Goal: Transaction & Acquisition: Purchase product/service

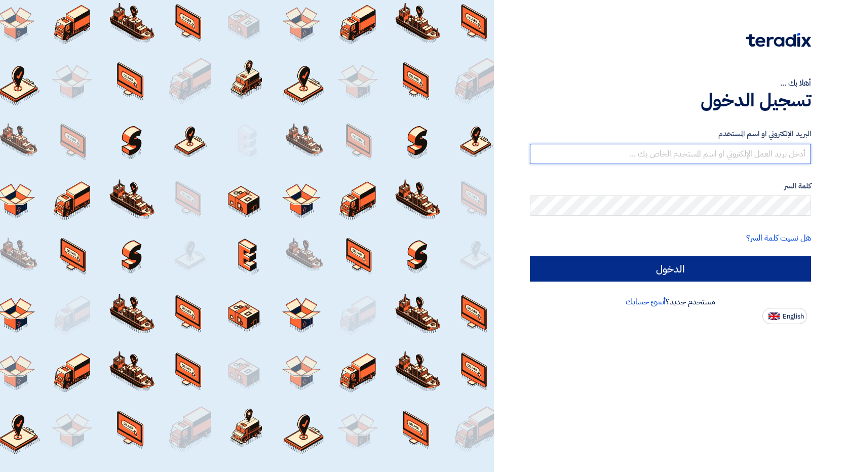
type input "[EMAIL_ADDRESS][DOMAIN_NAME]"
click at [650, 265] on input "الدخول" at bounding box center [670, 268] width 281 height 25
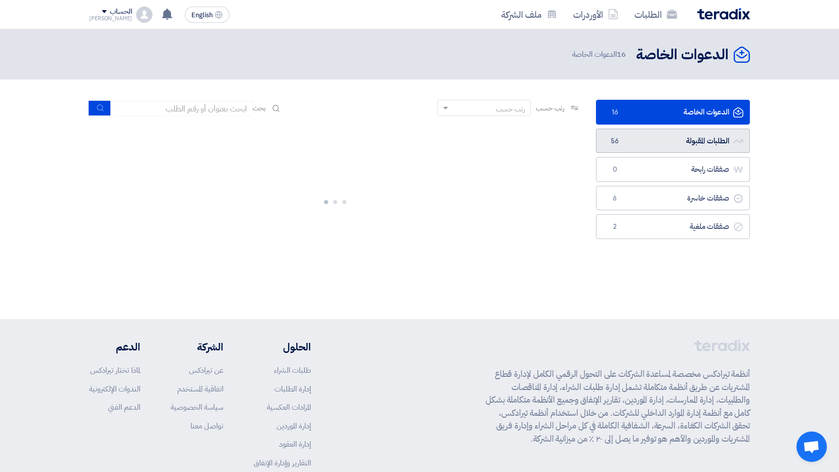
click at [664, 140] on link "الطلبات المقبولة الطلبات المقبولة 56" at bounding box center [673, 141] width 154 height 25
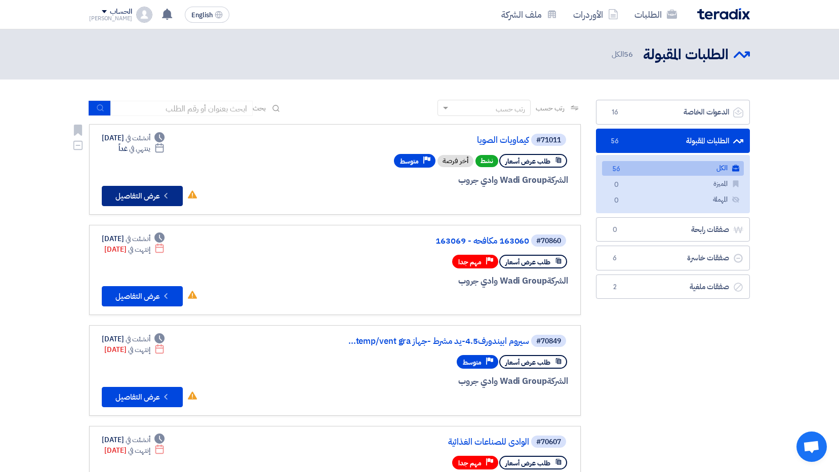
click at [162, 198] on icon "Check details" at bounding box center [166, 196] width 10 height 10
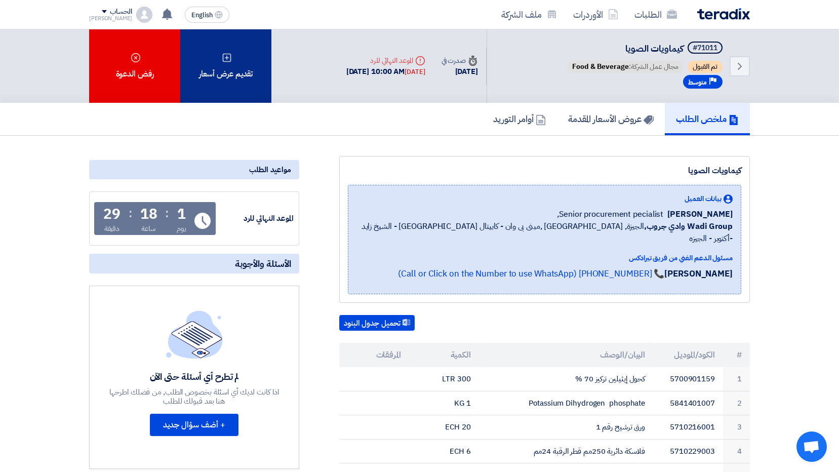
click at [212, 75] on div "تقديم عرض أسعار" at bounding box center [225, 65] width 91 height 73
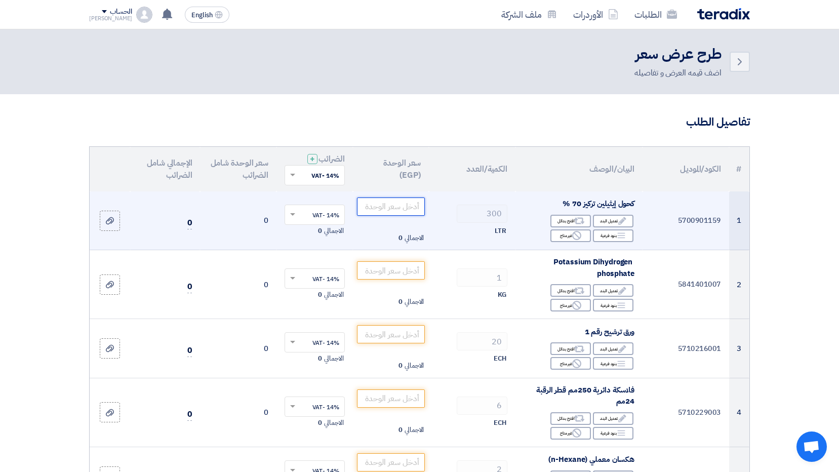
click at [379, 208] on input "number" at bounding box center [391, 207] width 68 height 18
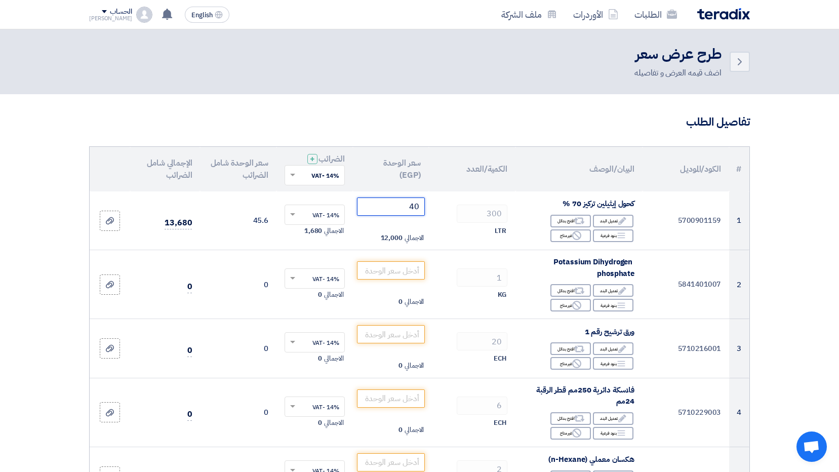
type input "40"
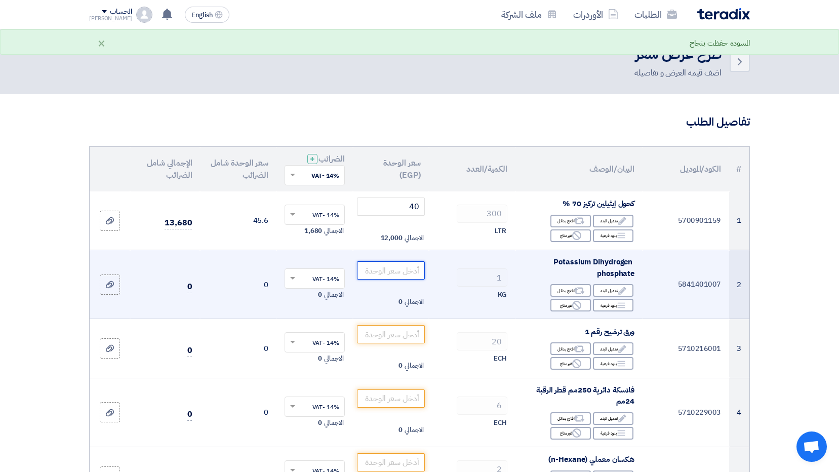
click at [383, 274] on input "number" at bounding box center [391, 270] width 68 height 18
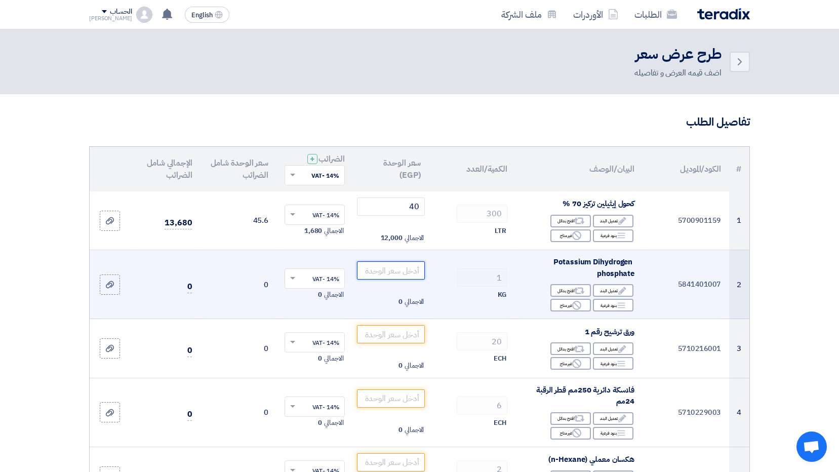
click at [392, 277] on input "number" at bounding box center [391, 270] width 68 height 18
click at [390, 271] on input "number" at bounding box center [391, 270] width 68 height 18
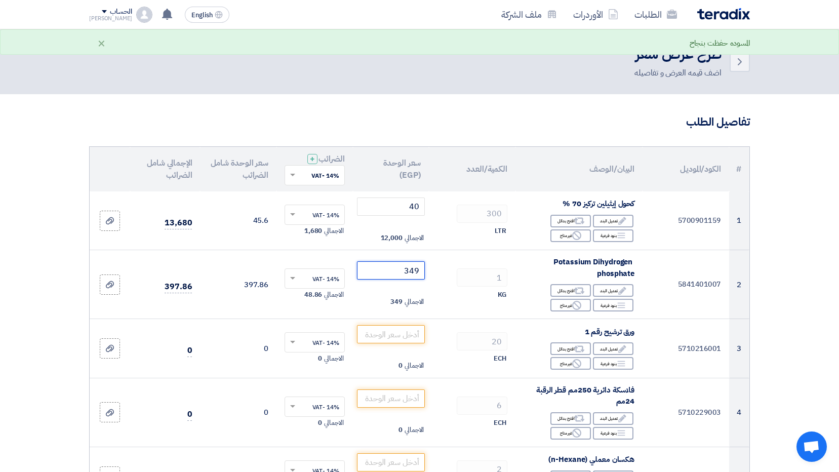
type input "350"
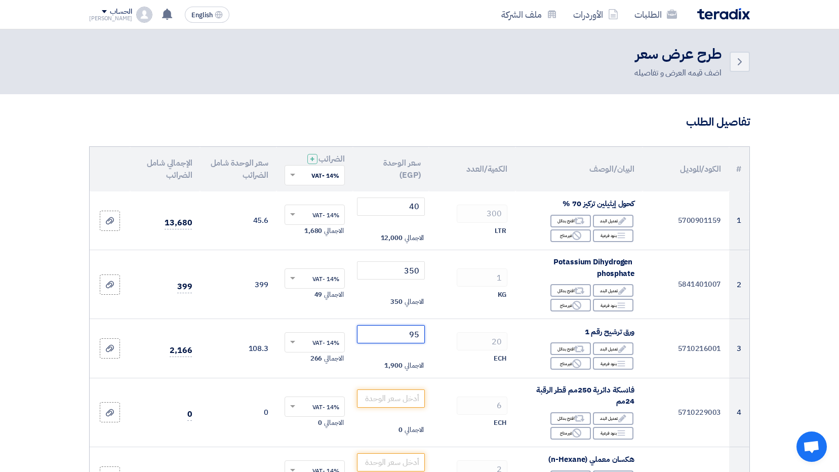
type input "95"
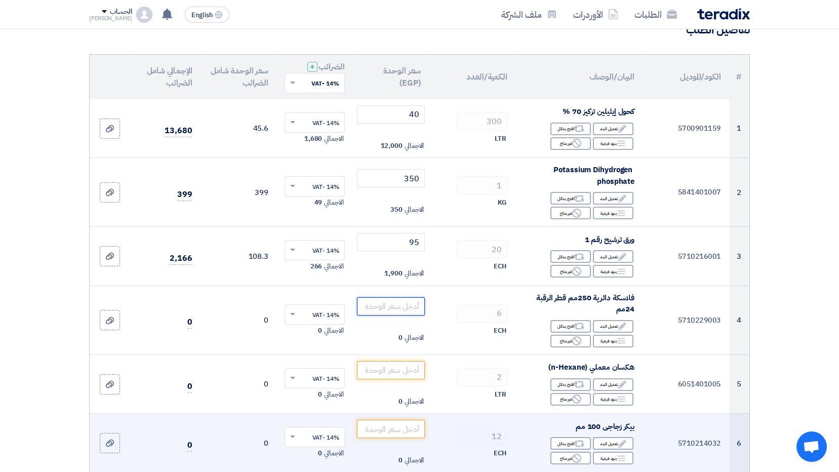
scroll to position [101, 0]
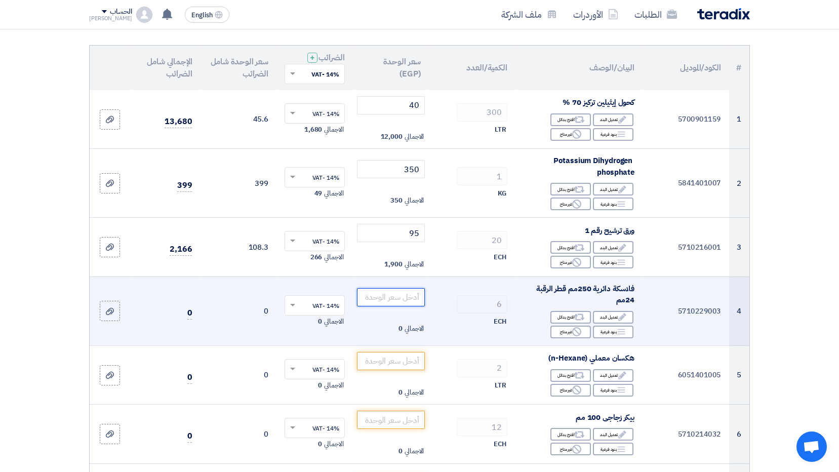
click at [411, 297] on input "number" at bounding box center [391, 297] width 68 height 18
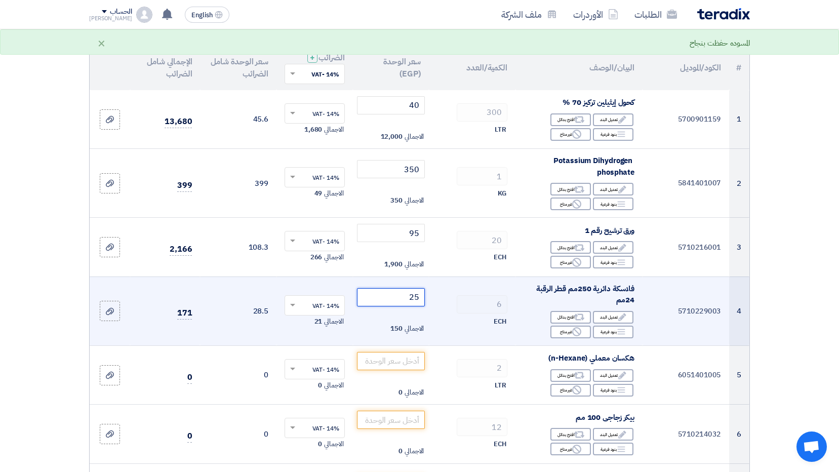
click at [420, 298] on input "25" at bounding box center [391, 297] width 68 height 18
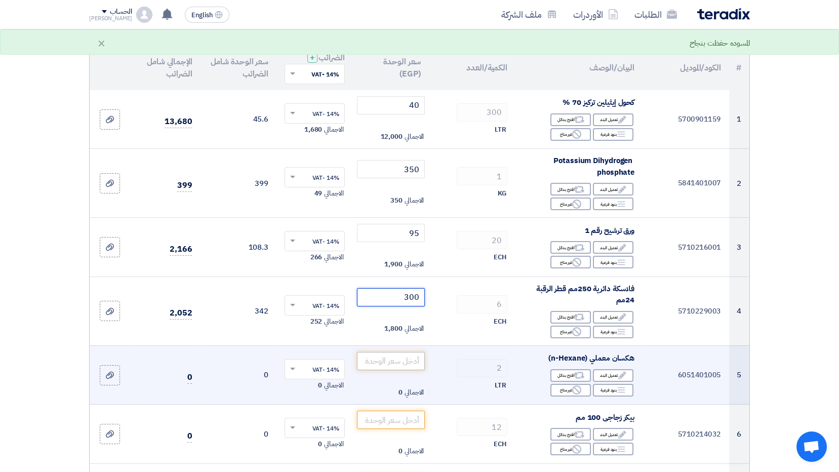
type input "300"
click at [390, 368] on input "number" at bounding box center [391, 361] width 68 height 18
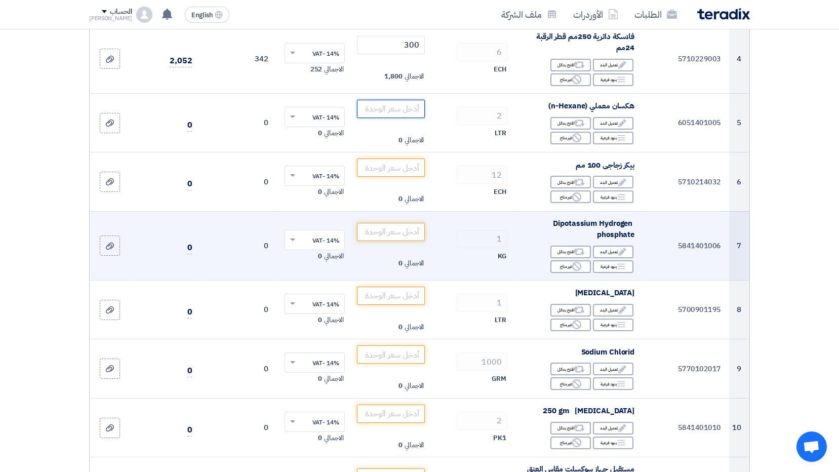
scroll to position [355, 0]
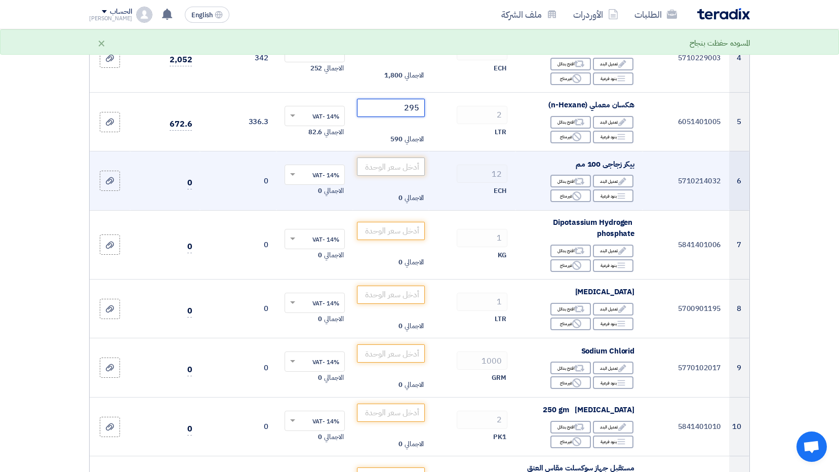
type input "295"
click at [397, 167] on input "number" at bounding box center [391, 167] width 68 height 18
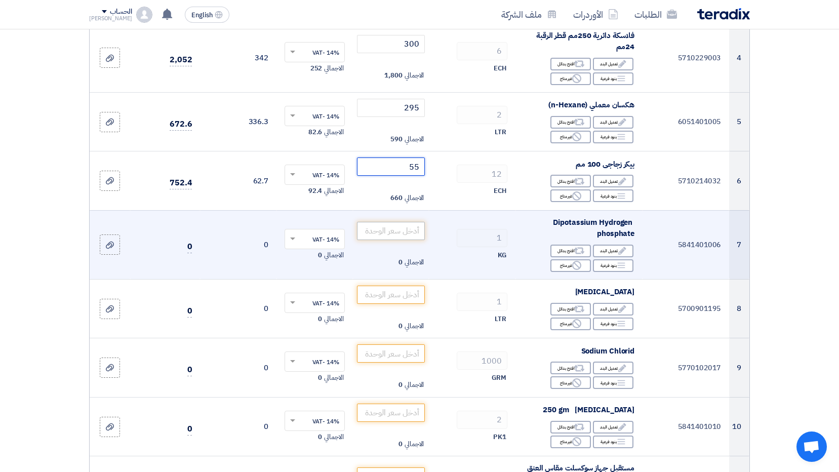
type input "55"
click at [392, 230] on input "number" at bounding box center [391, 231] width 68 height 18
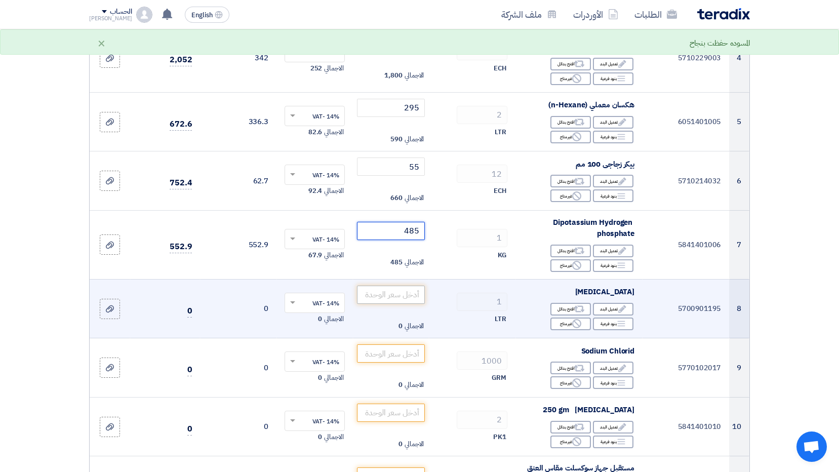
type input "485"
click at [394, 296] on input "number" at bounding box center [391, 295] width 68 height 18
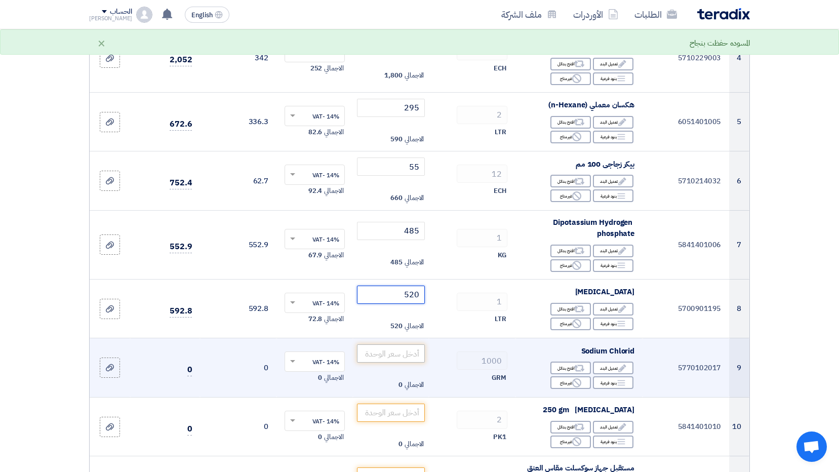
type input "520"
click at [370, 354] on input "number" at bounding box center [391, 353] width 68 height 18
click at [408, 356] on input "155" at bounding box center [391, 353] width 68 height 18
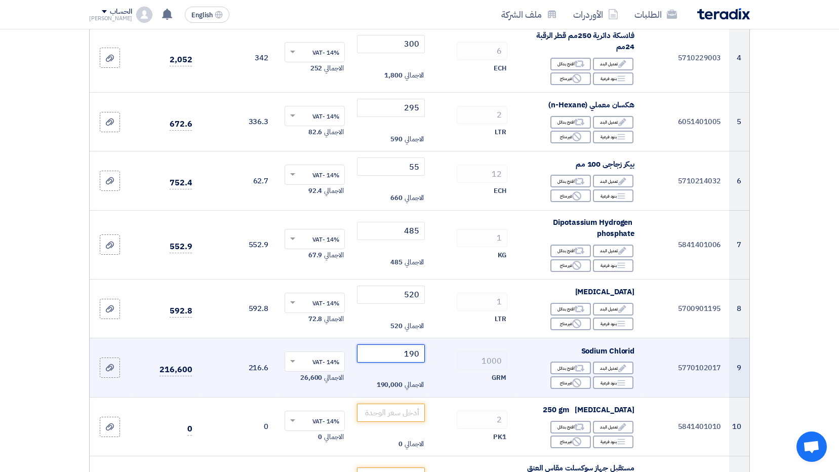
type input "190"
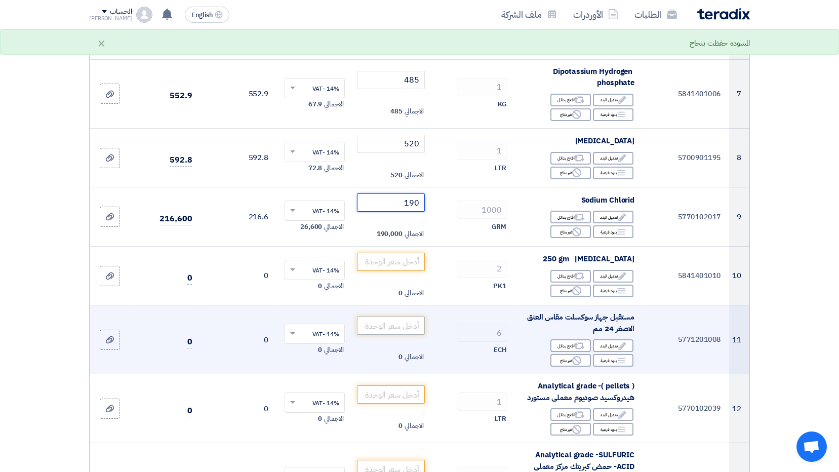
scroll to position [507, 0]
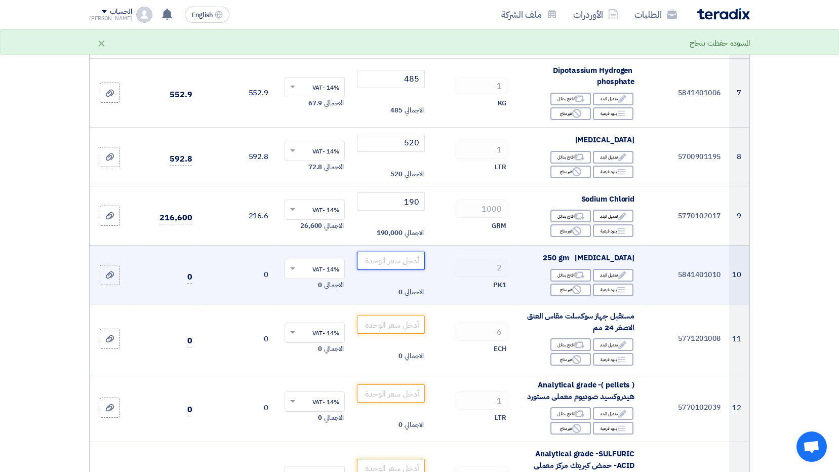
click at [398, 265] on input "number" at bounding box center [391, 261] width 68 height 18
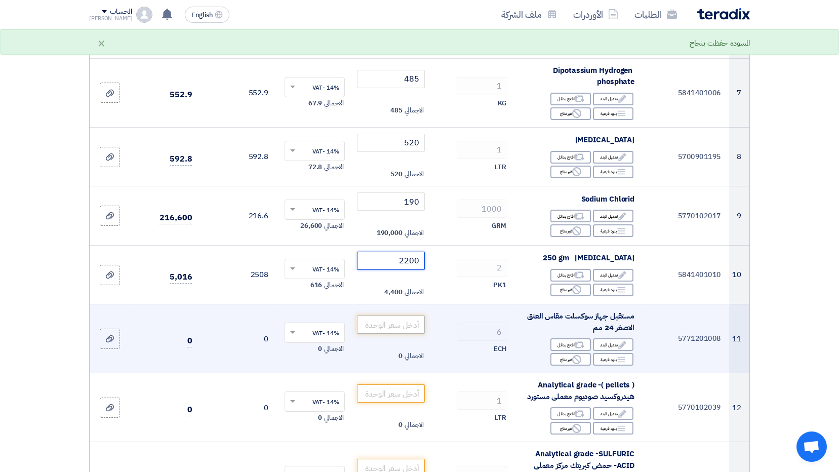
type input "2200"
click at [399, 331] on input "number" at bounding box center [391, 325] width 68 height 18
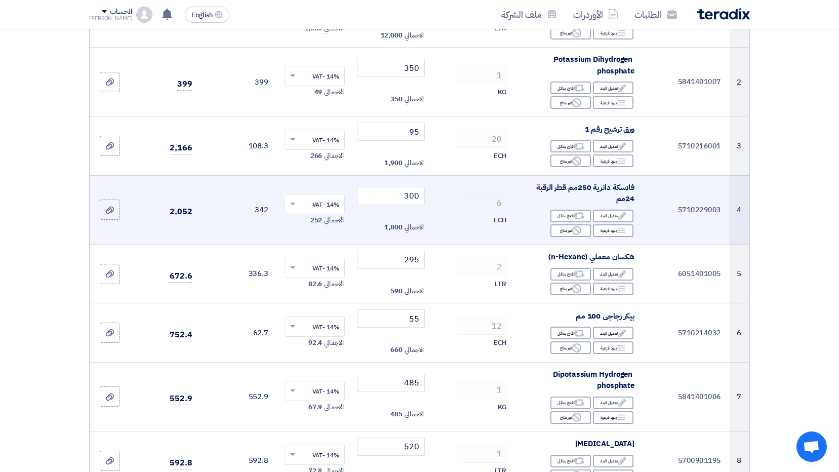
scroll to position [101, 0]
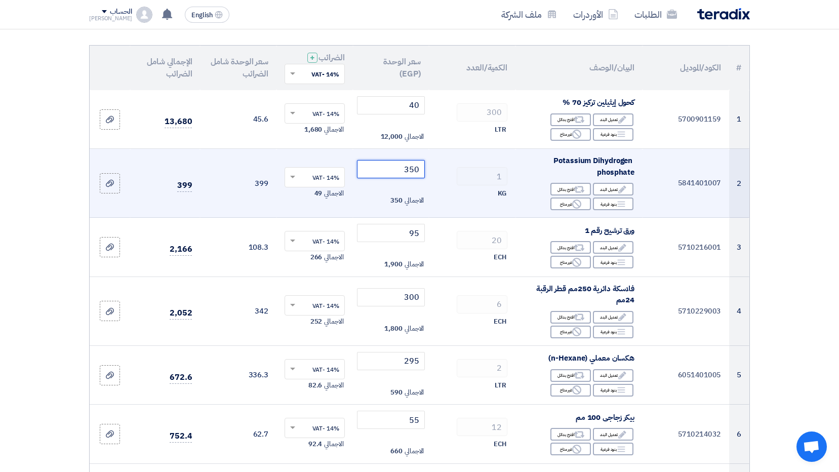
click at [413, 172] on input "350" at bounding box center [391, 169] width 68 height 18
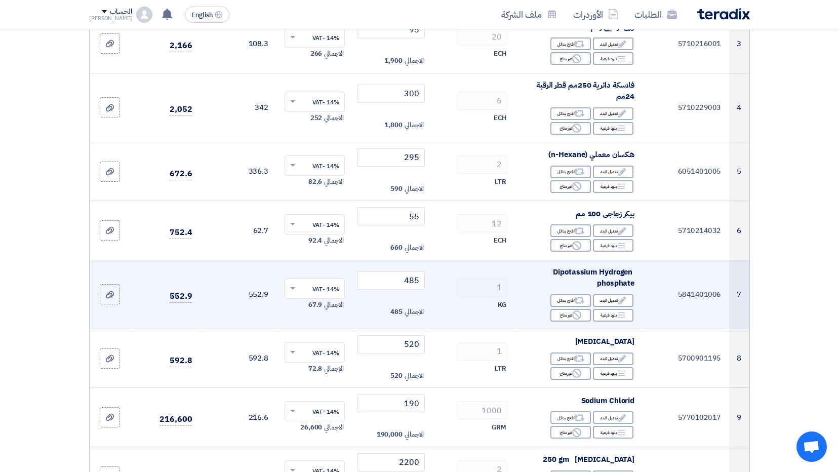
scroll to position [304, 0]
type input "700"
click at [411, 284] on input "485" at bounding box center [391, 282] width 68 height 18
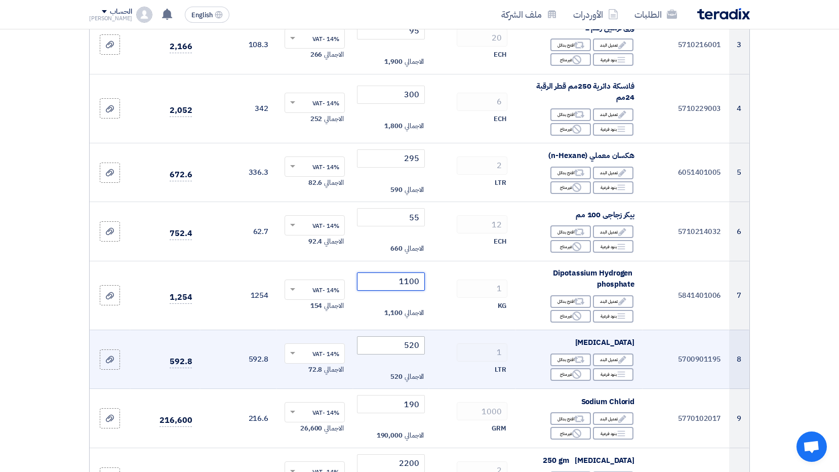
type input "1100"
click at [393, 348] on input "520" at bounding box center [391, 345] width 68 height 18
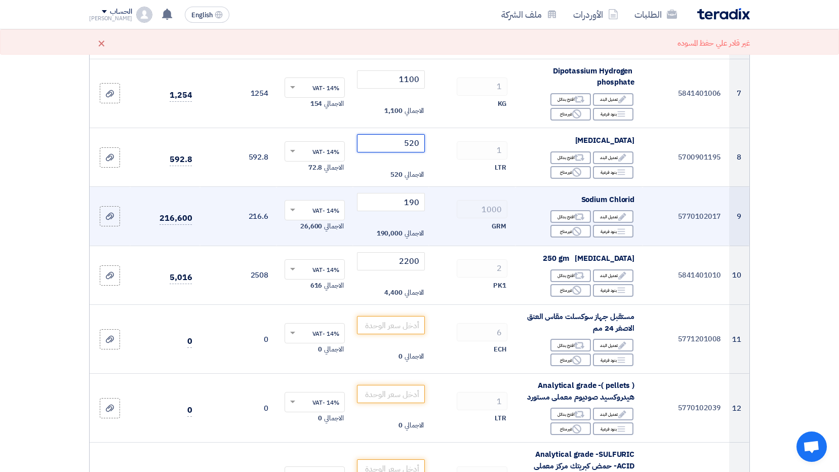
scroll to position [507, 0]
click at [414, 203] on input "190" at bounding box center [391, 201] width 68 height 18
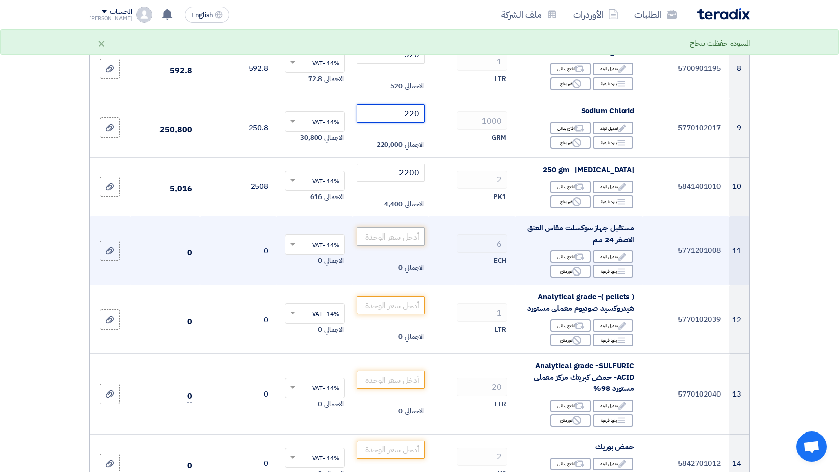
scroll to position [659, 0]
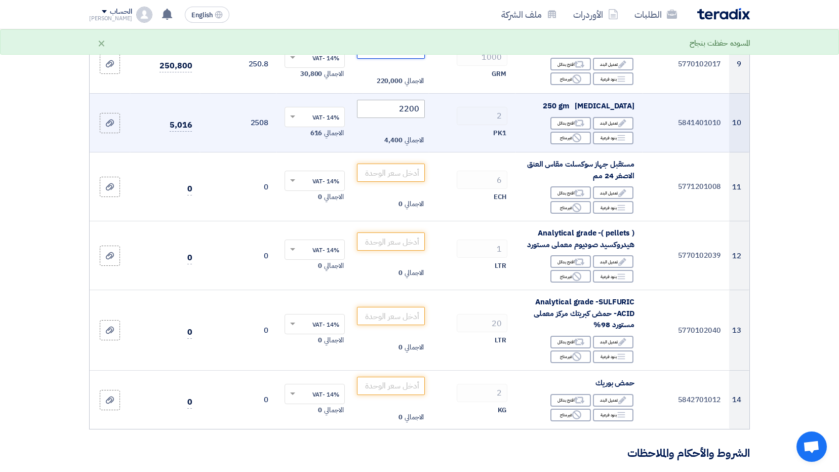
type input "220"
click at [405, 107] on input "2200" at bounding box center [391, 109] width 68 height 18
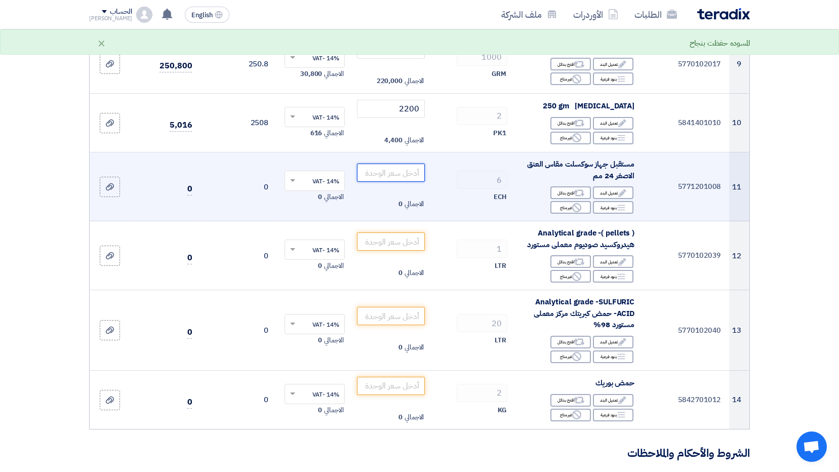
click at [401, 176] on input "number" at bounding box center [391, 173] width 68 height 18
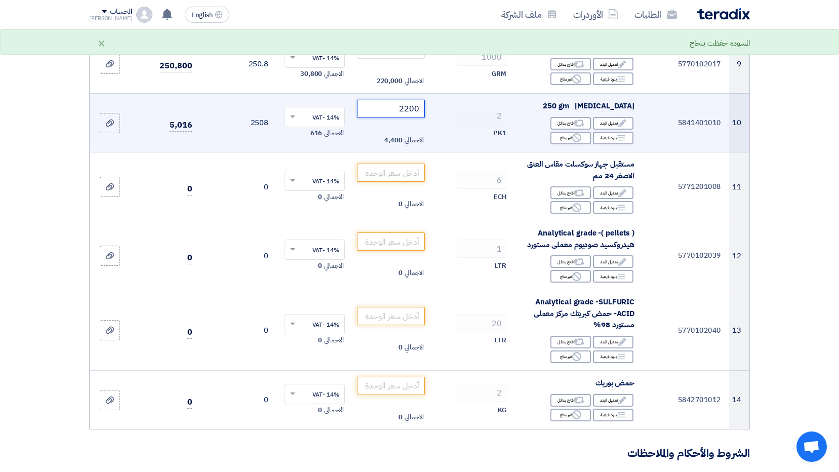
click at [407, 111] on input "2200" at bounding box center [391, 109] width 68 height 18
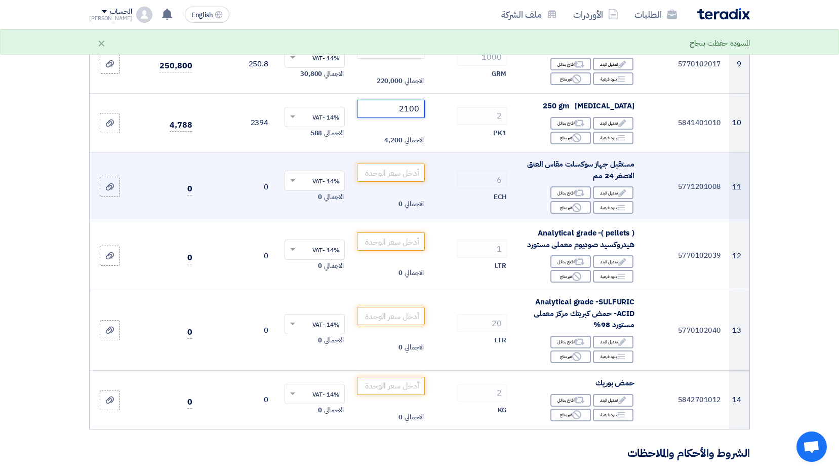
type input "2100"
click at [396, 159] on td "الاجمالي 0" at bounding box center [391, 186] width 76 height 69
click at [396, 166] on input "number" at bounding box center [391, 173] width 68 height 18
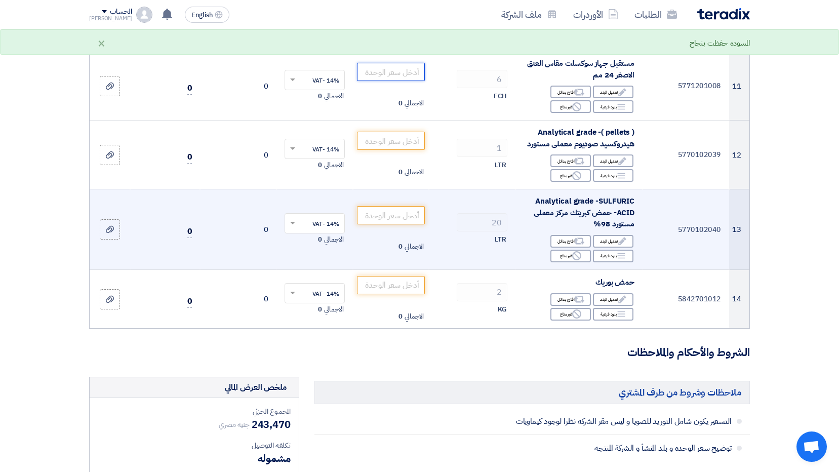
scroll to position [760, 0]
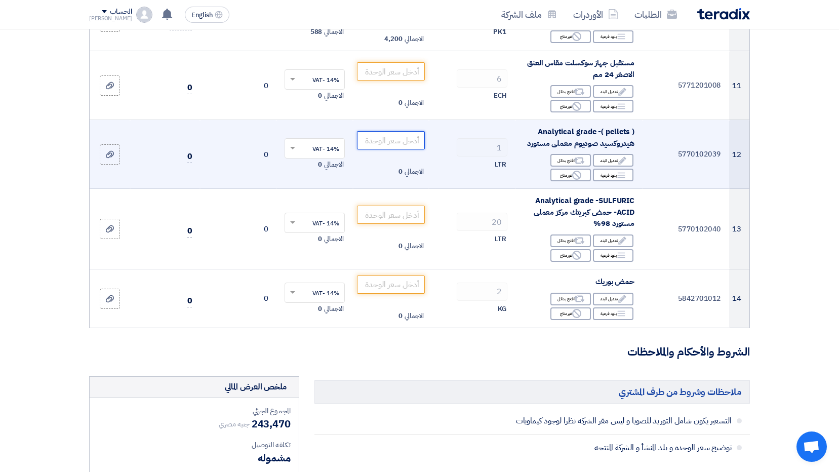
click at [413, 146] on input "number" at bounding box center [391, 140] width 68 height 18
click at [415, 145] on input "1" at bounding box center [391, 140] width 68 height 18
click at [419, 142] on input "1" at bounding box center [391, 140] width 68 height 18
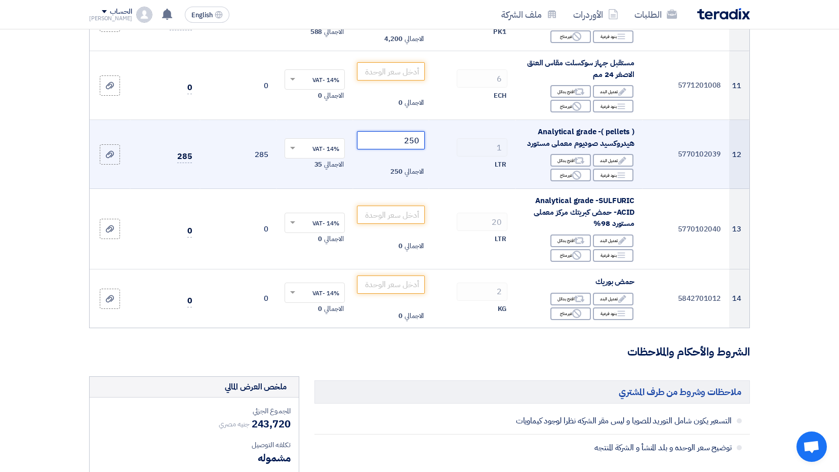
type input "250"
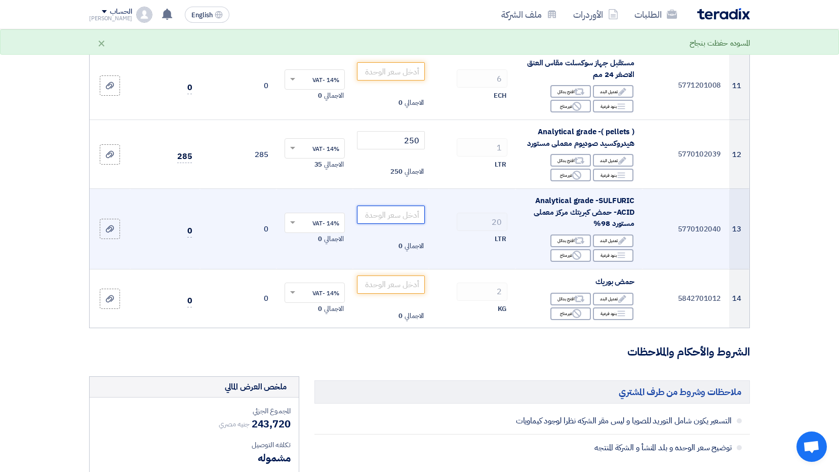
click at [400, 210] on input "number" at bounding box center [391, 215] width 68 height 18
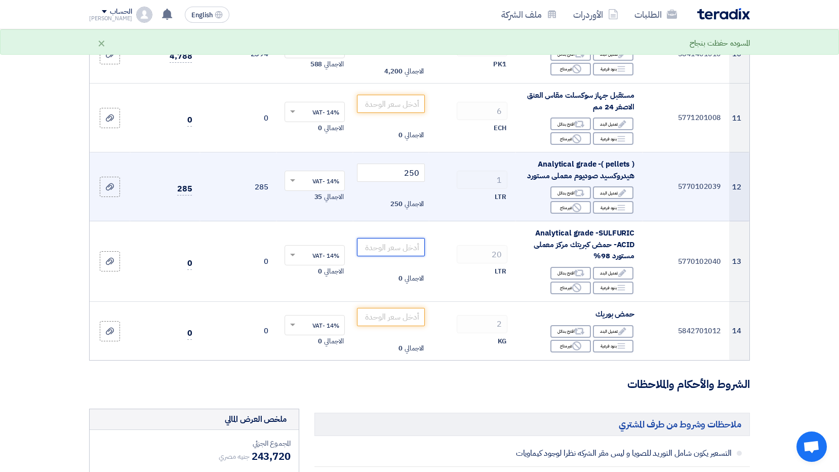
scroll to position [709, 0]
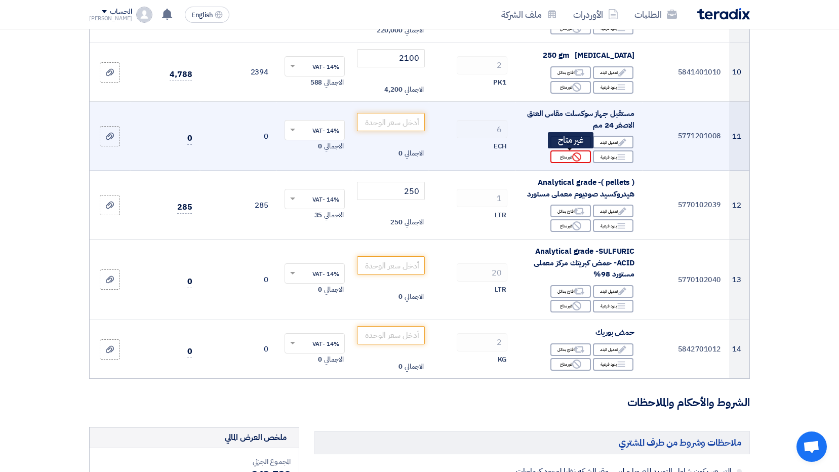
click at [582, 158] on use at bounding box center [576, 156] width 9 height 9
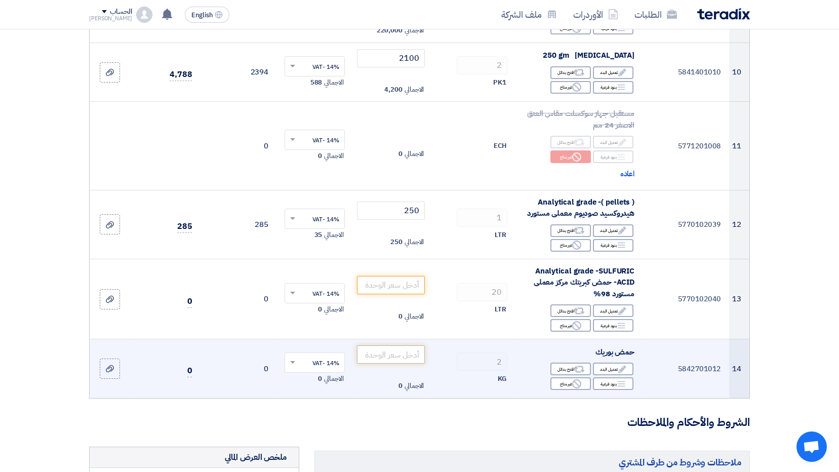
scroll to position [760, 0]
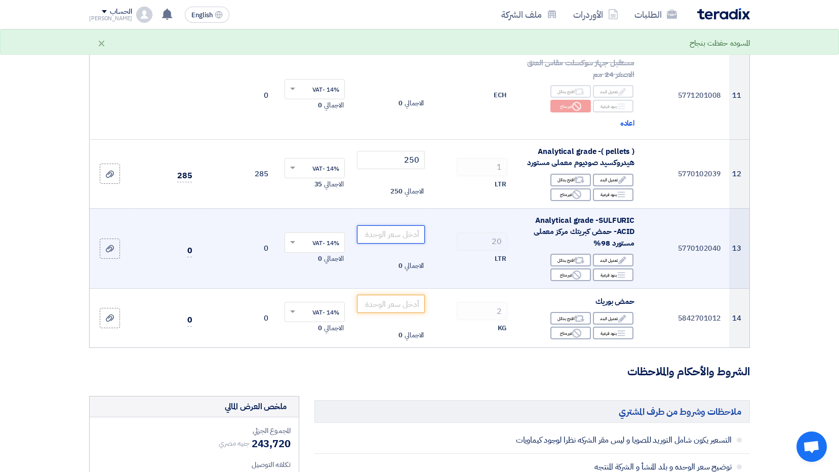
click at [408, 239] on input "number" at bounding box center [391, 234] width 68 height 18
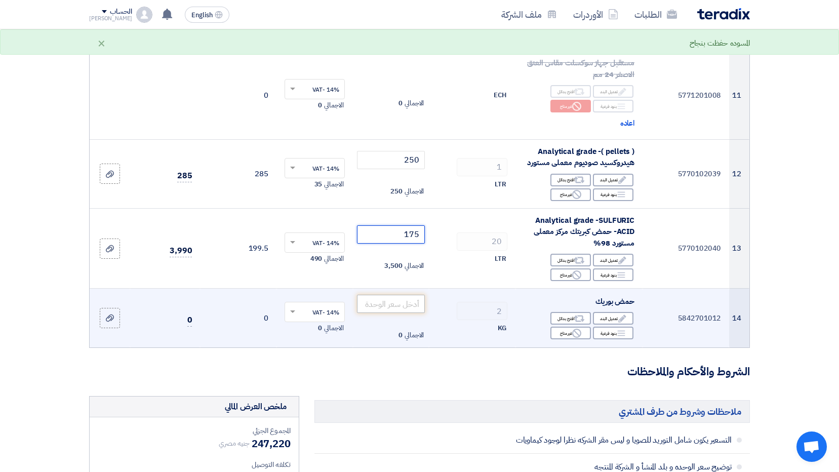
type input "175"
click at [392, 306] on input "number" at bounding box center [391, 304] width 68 height 18
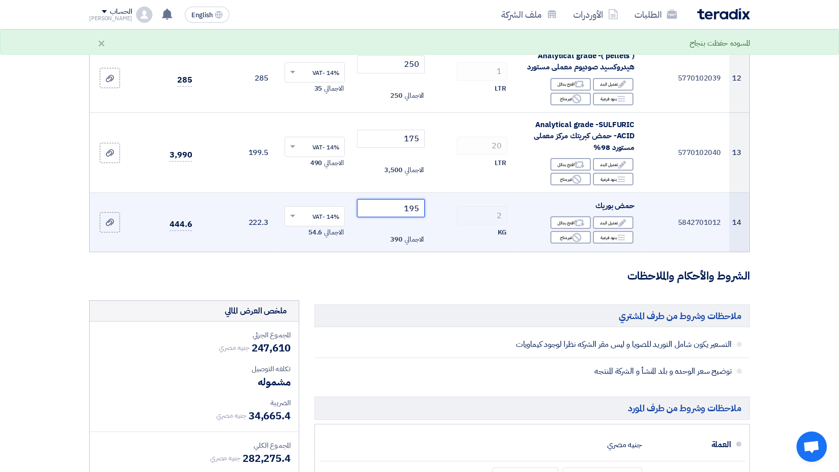
scroll to position [861, 0]
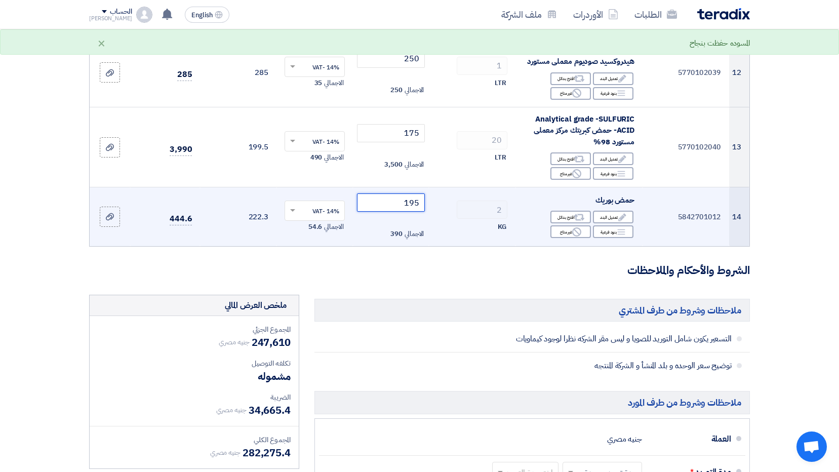
click at [408, 206] on input "195" at bounding box center [391, 203] width 68 height 18
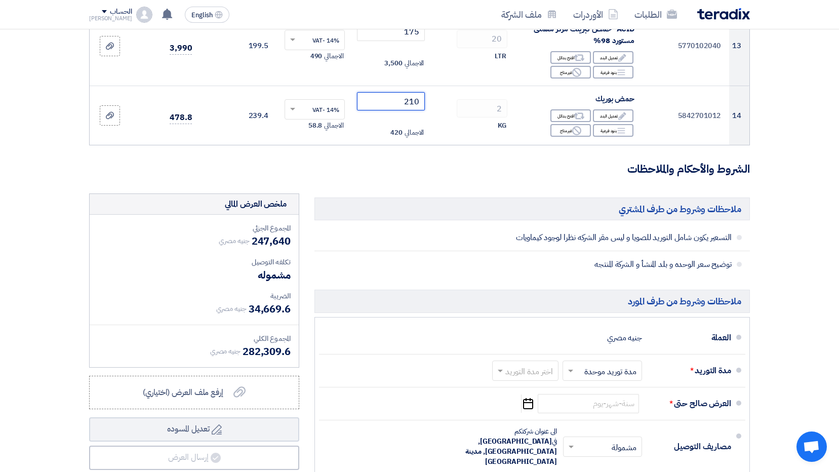
type input "210"
click at [427, 198] on h5 "ملاحظات وشروط من طرف المشتري" at bounding box center [533, 209] width 436 height 23
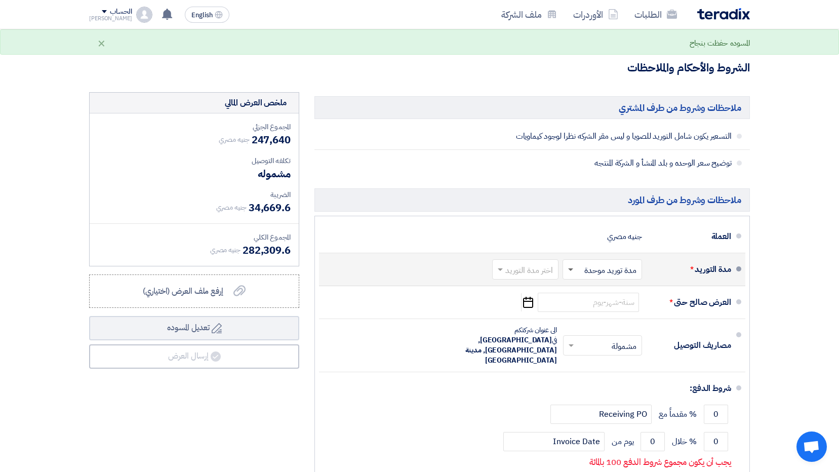
click at [568, 271] on span at bounding box center [569, 269] width 13 height 10
click at [594, 312] on span "مدة توريد موحدة" at bounding box center [612, 310] width 53 height 12
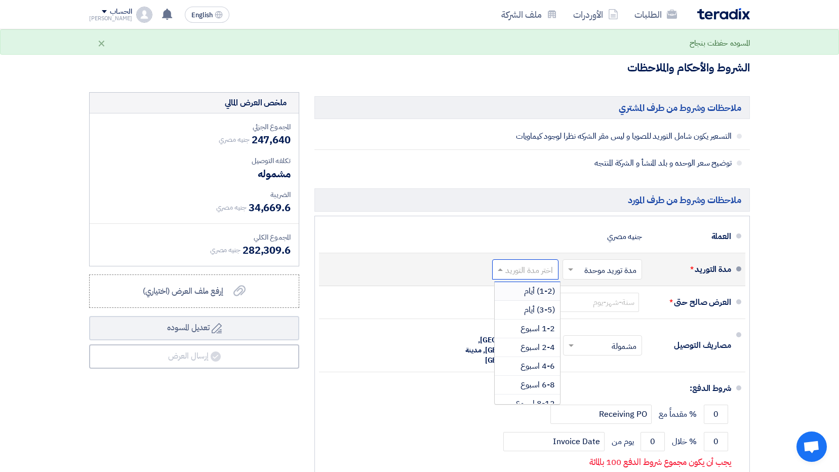
click at [515, 276] on input "text" at bounding box center [523, 270] width 61 height 15
click at [536, 330] on span "1-2 اسبوع" at bounding box center [538, 329] width 34 height 12
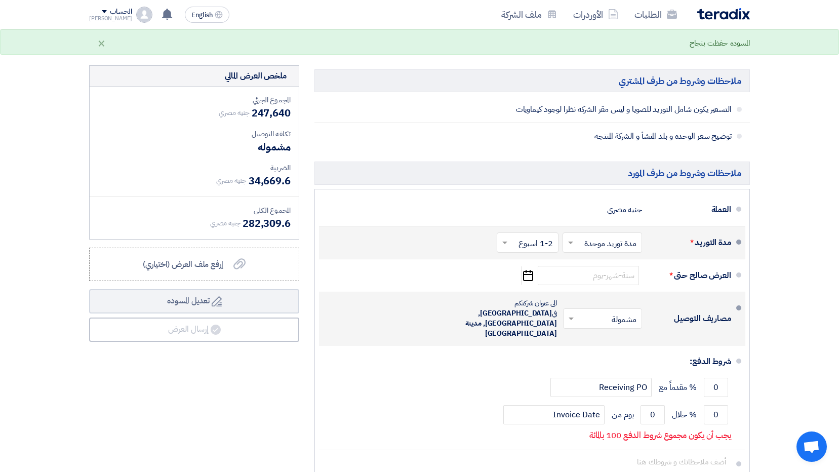
scroll to position [1114, 0]
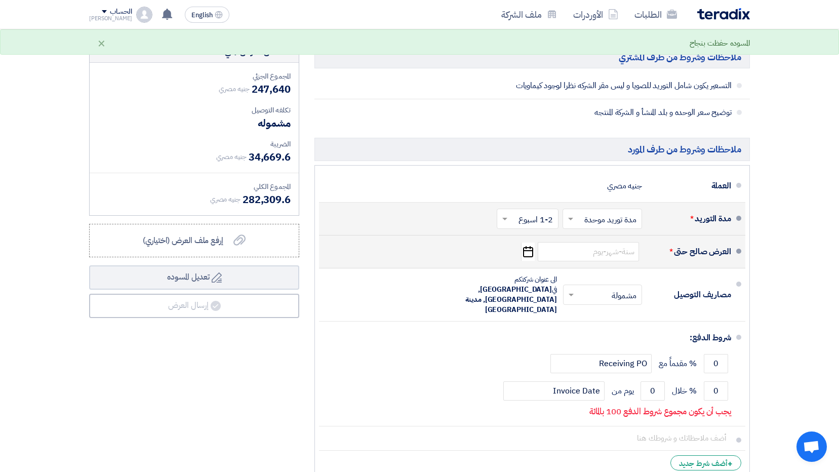
click at [646, 259] on div "العرض صالح حتى * Pick a date" at bounding box center [529, 252] width 404 height 24
click at [628, 259] on input at bounding box center [588, 251] width 101 height 19
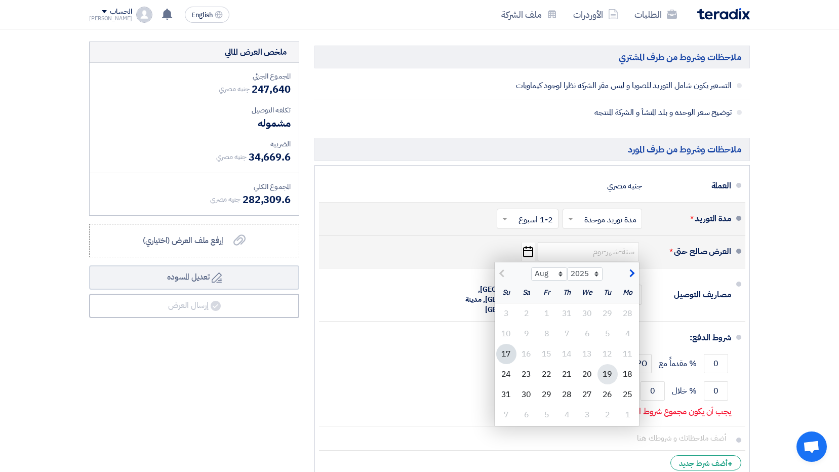
click at [612, 374] on div "19" at bounding box center [608, 374] width 20 height 20
type input "[DATE]"
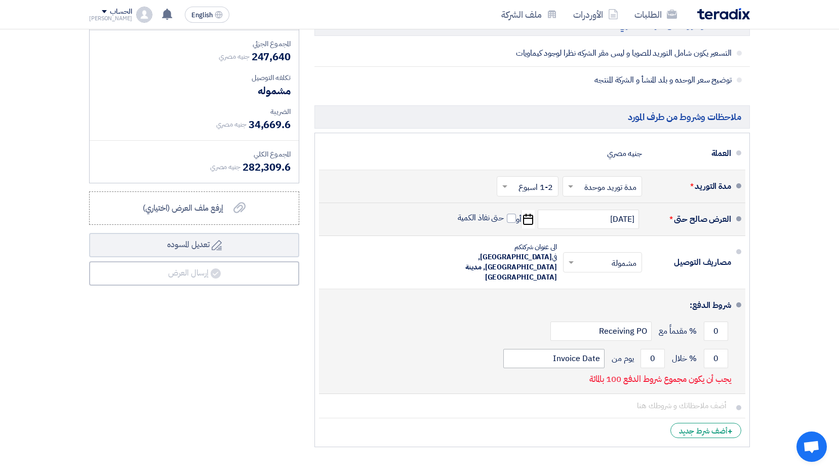
scroll to position [1165, 0]
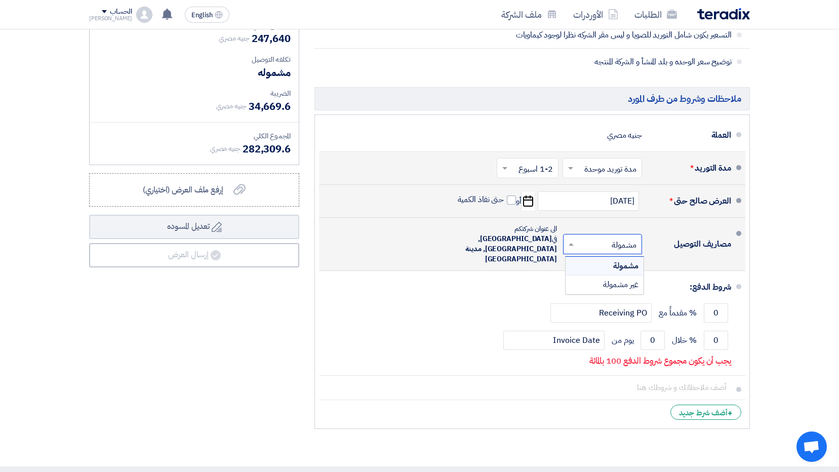
click at [575, 239] on span at bounding box center [570, 244] width 13 height 10
click at [603, 279] on span "غير مشمولة" at bounding box center [620, 285] width 35 height 12
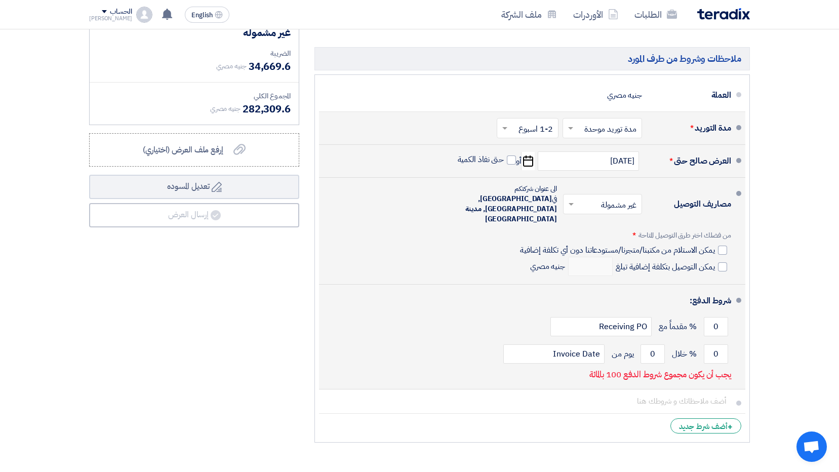
scroll to position [1266, 0]
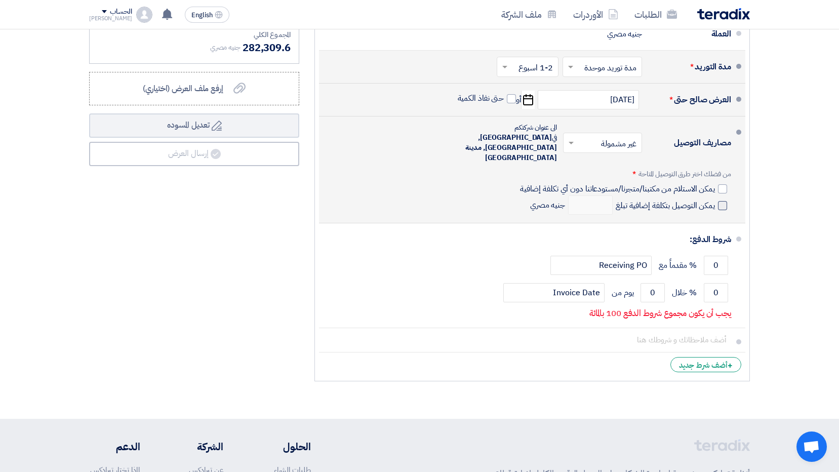
click at [723, 201] on span at bounding box center [722, 205] width 9 height 9
click at [715, 200] on input "يمكن التوصيل بتكلفة إضافية تبلغ" at bounding box center [664, 209] width 101 height 19
checkbox input "true"
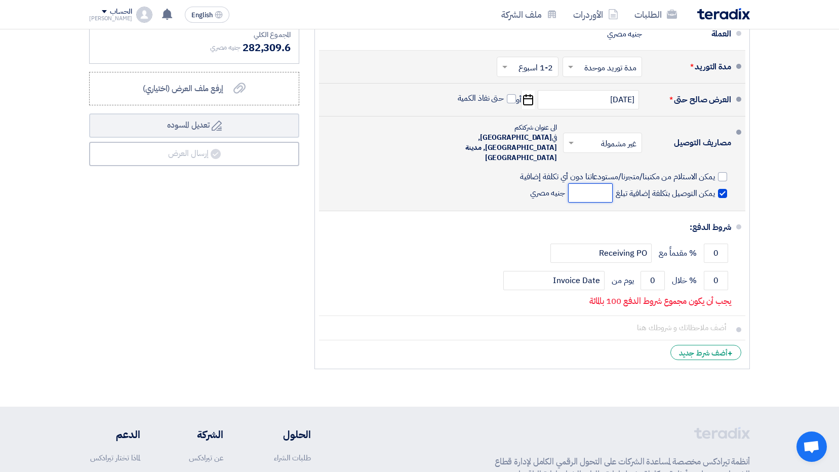
click at [588, 183] on input "number" at bounding box center [590, 192] width 45 height 19
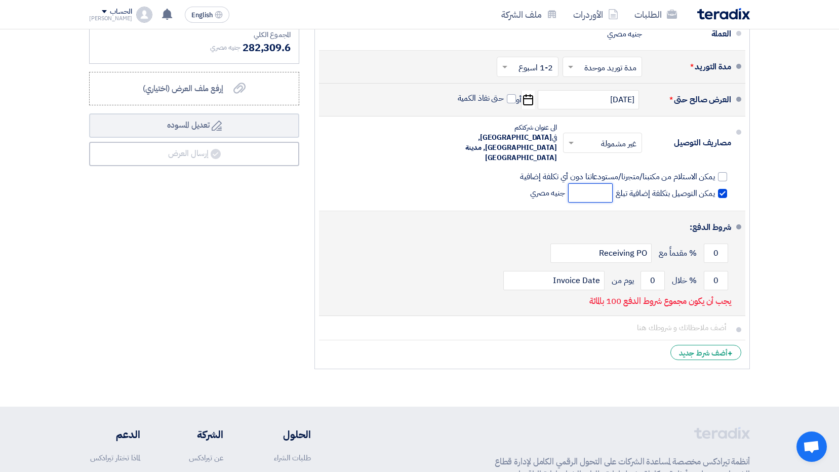
scroll to position [1216, 0]
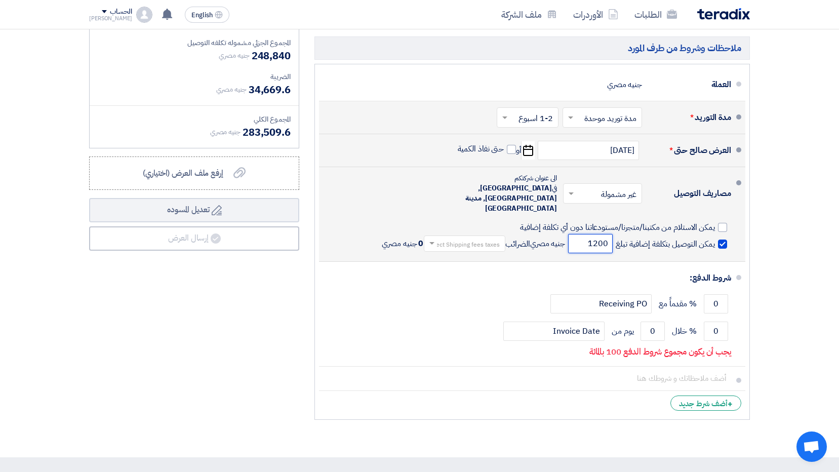
type input "1200"
click at [477, 237] on input "text" at bounding box center [463, 244] width 76 height 15
click at [468, 274] on span "0% -No VAT" at bounding box center [481, 279] width 38 height 11
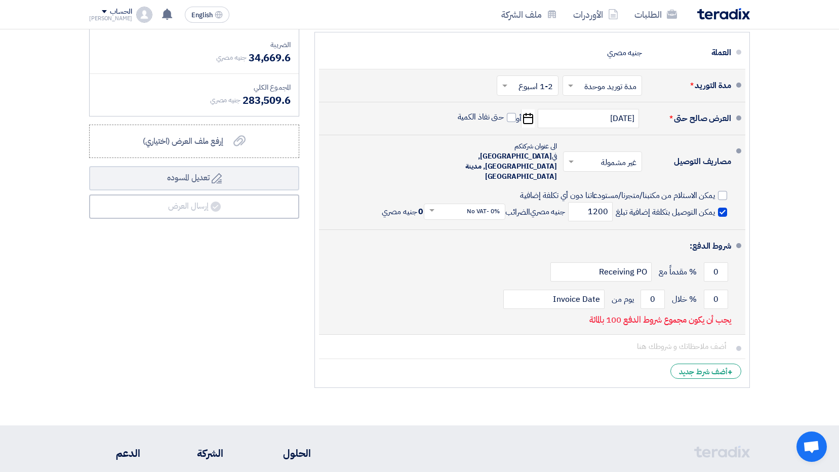
scroll to position [1317, 0]
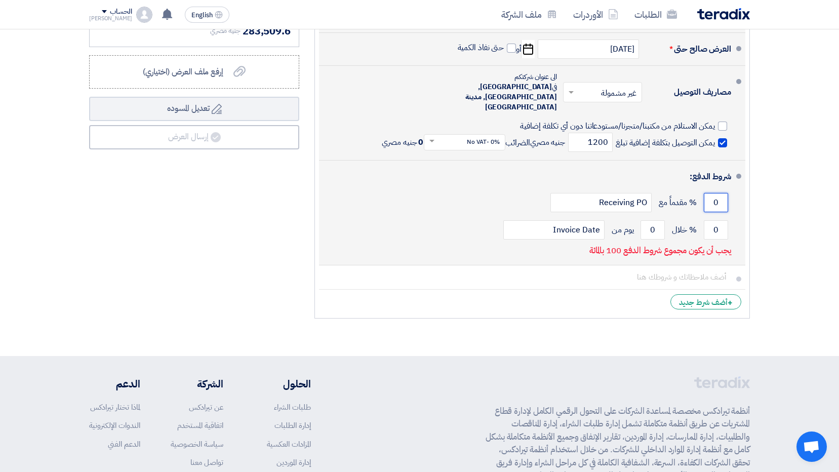
click at [719, 193] on input "0" at bounding box center [716, 202] width 24 height 19
click at [717, 220] on input "0" at bounding box center [716, 229] width 24 height 19
type input "100"
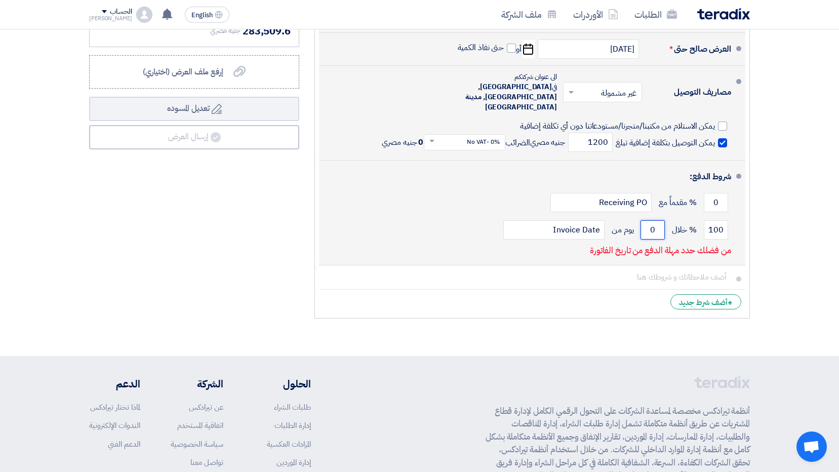
click at [653, 220] on input "0" at bounding box center [653, 229] width 24 height 19
click at [654, 220] on input "0" at bounding box center [653, 229] width 24 height 19
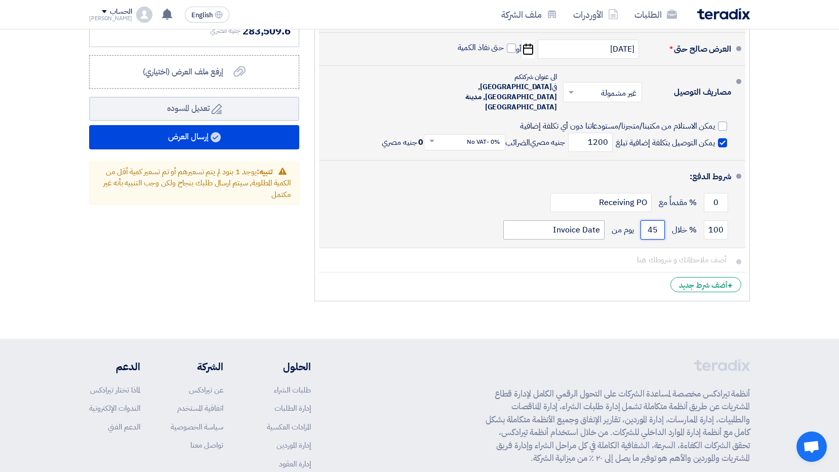
type input "45"
click at [571, 220] on input "Invoice Date" at bounding box center [554, 229] width 101 height 19
click at [534, 220] on input "Invoice Date" at bounding box center [554, 229] width 101 height 19
click at [558, 220] on input "Invoice Date" at bounding box center [554, 229] width 101 height 19
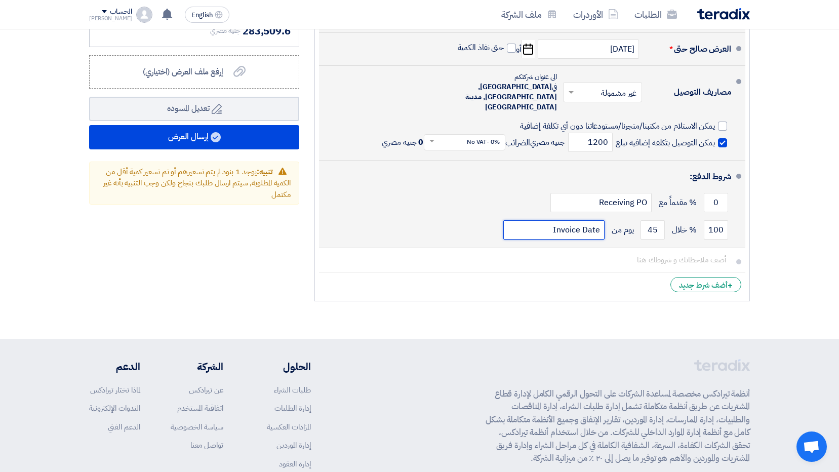
click at [577, 220] on input "Invoice Date" at bounding box center [554, 229] width 101 height 19
click at [586, 220] on input "Invoice Date" at bounding box center [554, 229] width 101 height 19
click at [558, 220] on input "Invoice Date" at bounding box center [554, 229] width 101 height 19
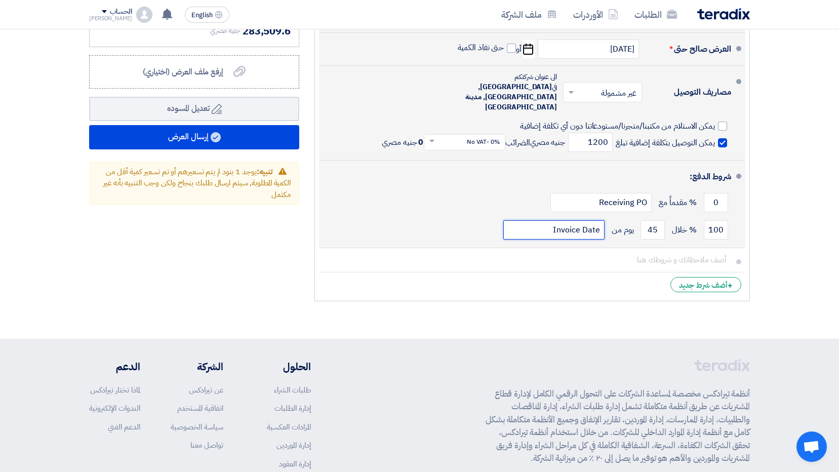
click at [558, 220] on input "Invoice Date" at bounding box center [554, 229] width 101 height 19
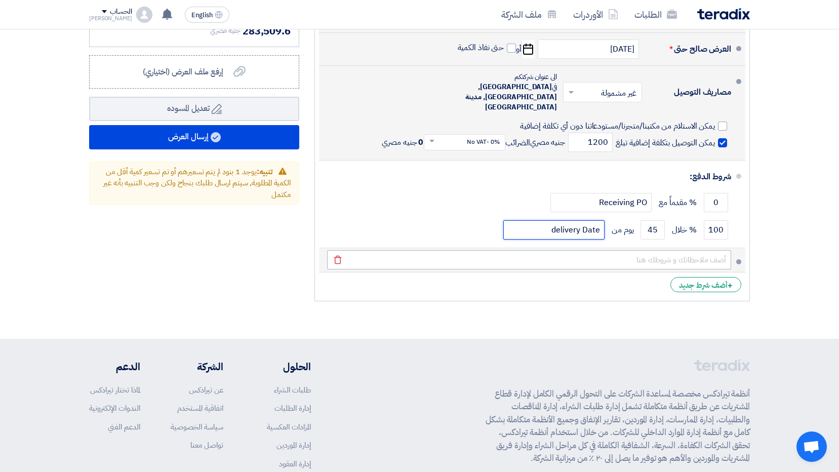
type input "delivery Date"
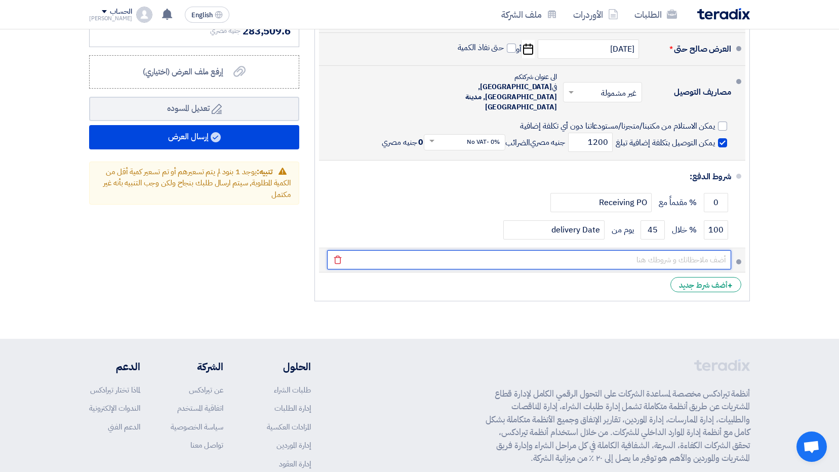
click at [611, 250] on input "text" at bounding box center [529, 259] width 404 height 19
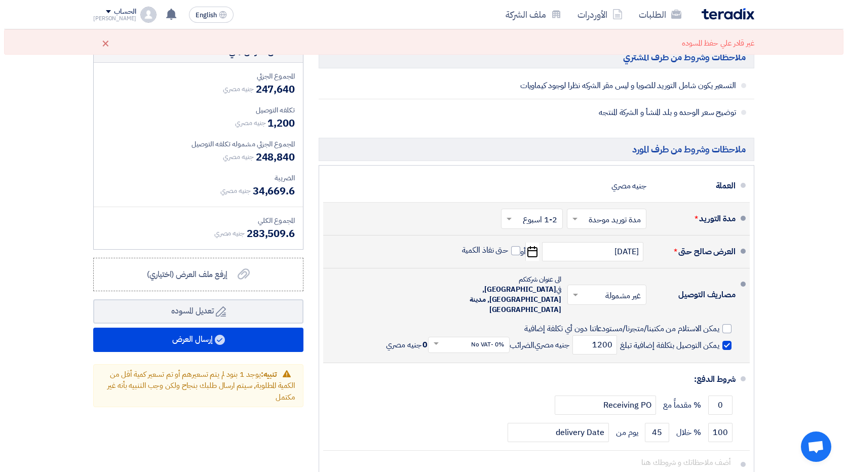
scroll to position [1368, 0]
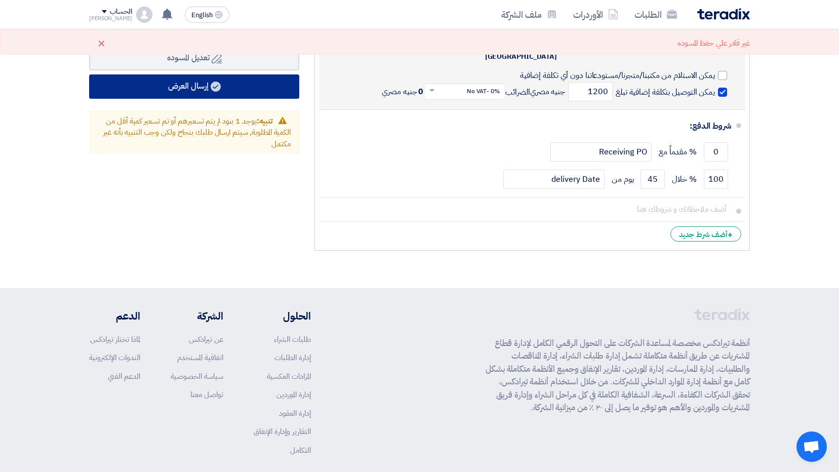
click at [221, 85] on use at bounding box center [216, 87] width 10 height 10
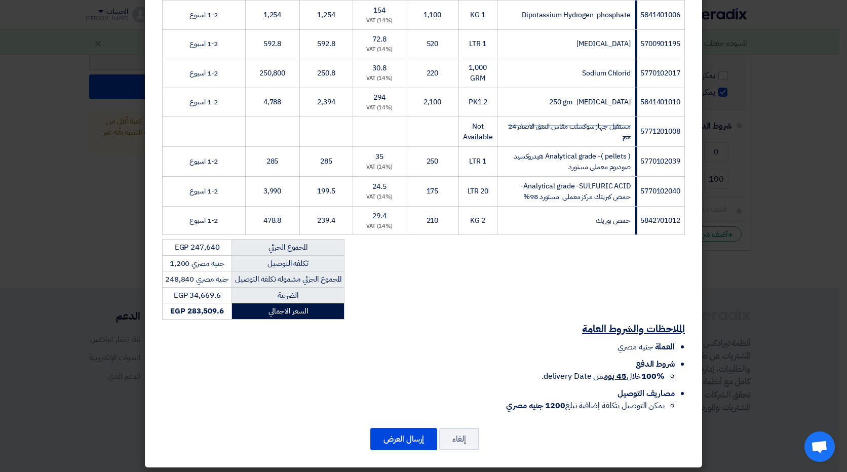
scroll to position [400, 0]
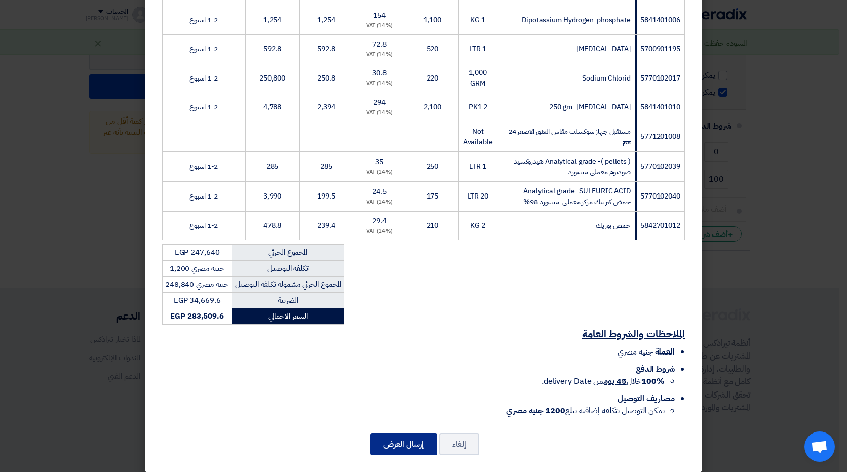
click at [418, 436] on button "إرسال العرض" at bounding box center [403, 444] width 67 height 22
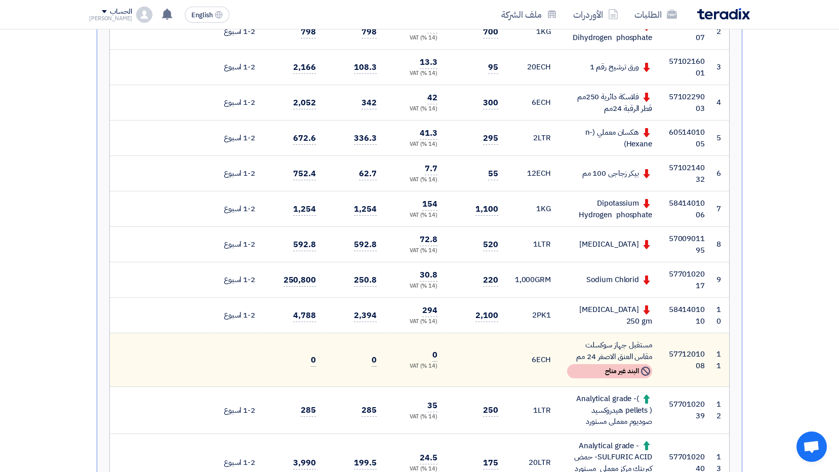
scroll to position [355, 0]
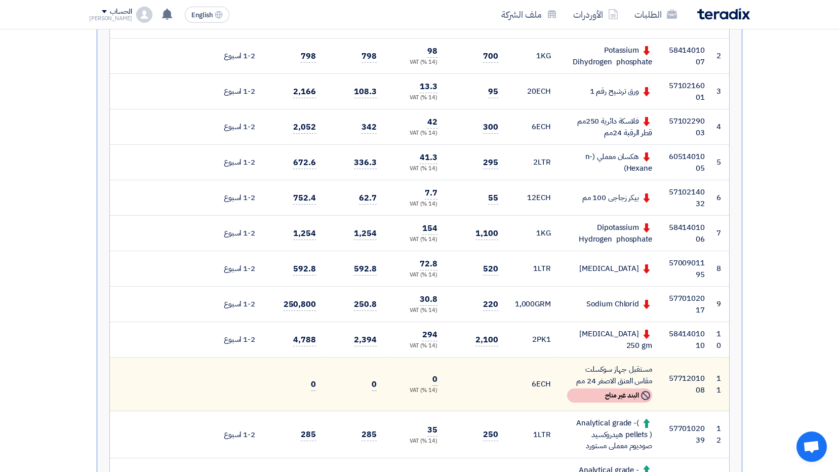
click at [600, 334] on div "[MEDICAL_DATA] 250 gm" at bounding box center [609, 339] width 85 height 23
click at [606, 315] on td "Sodium Chlorid" at bounding box center [609, 304] width 101 height 35
click at [610, 305] on div "Sodium Chlorid" at bounding box center [609, 304] width 85 height 12
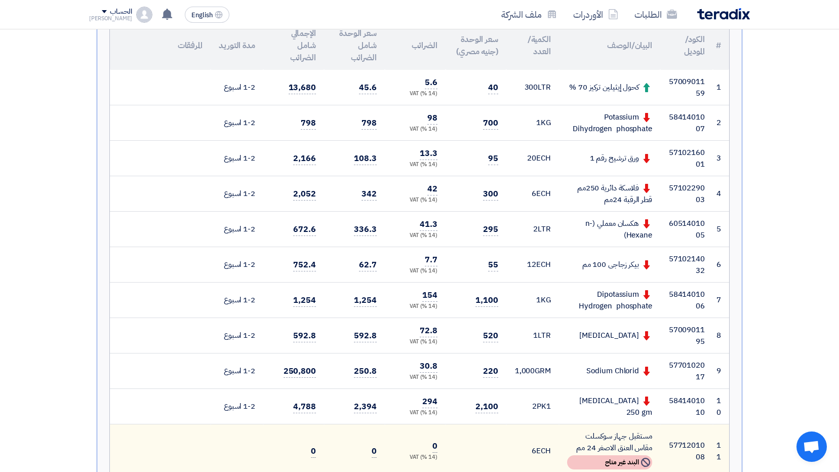
scroll to position [274, 0]
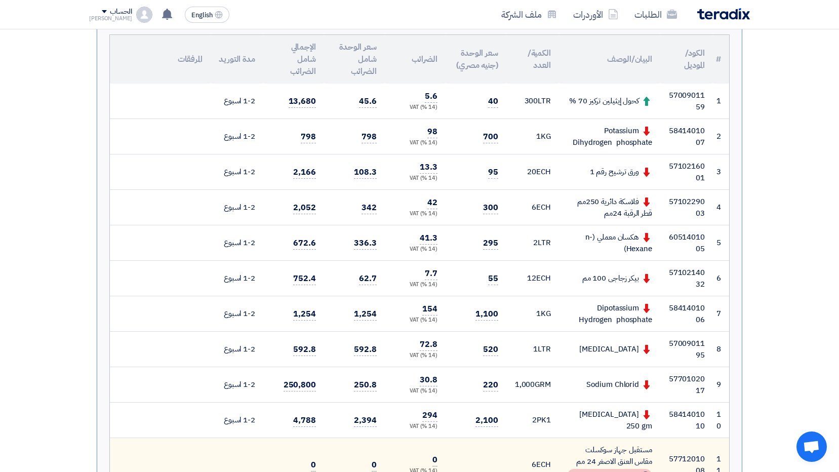
click at [685, 417] on td "5841401010" at bounding box center [687, 420] width 53 height 35
click at [661, 389] on td "5770102017" at bounding box center [687, 384] width 53 height 35
click at [625, 354] on div "[MEDICAL_DATA]" at bounding box center [609, 349] width 85 height 12
click at [619, 328] on td "Dipotassium Hydrogen phosphate" at bounding box center [609, 313] width 101 height 35
drag, startPoint x: 615, startPoint y: 253, endPoint x: 611, endPoint y: 290, distance: 36.7
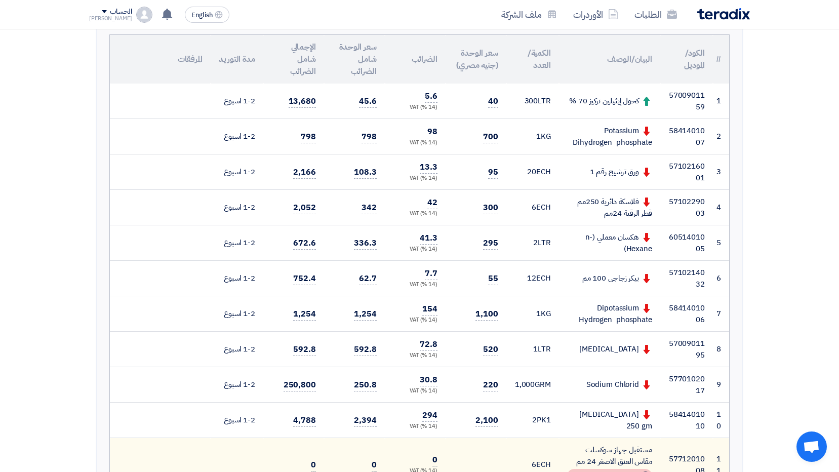
click at [611, 290] on tbody "1 5700901159 كحول إيثيلين تركيز 70 % 300 2 1 3 20 4" at bounding box center [420, 358] width 620 height 549
drag, startPoint x: 611, startPoint y: 290, endPoint x: 597, endPoint y: 254, distance: 38.5
click at [597, 254] on div "هكسان معملي (n-Hexane)" at bounding box center [609, 243] width 85 height 23
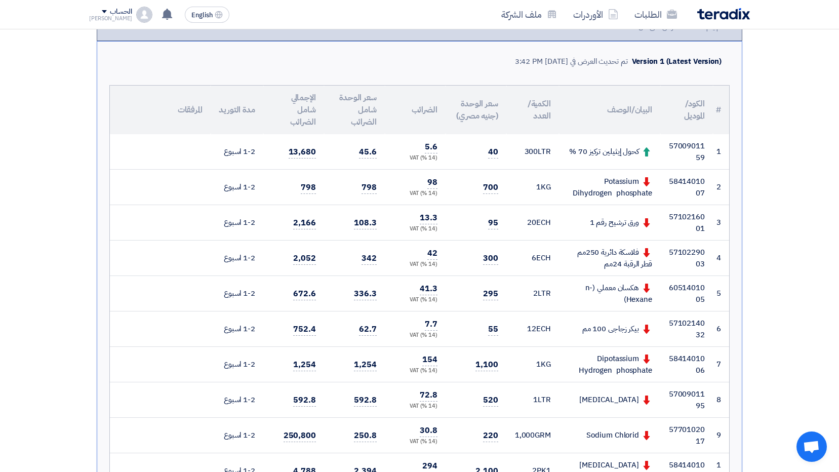
scroll to position [203, 0]
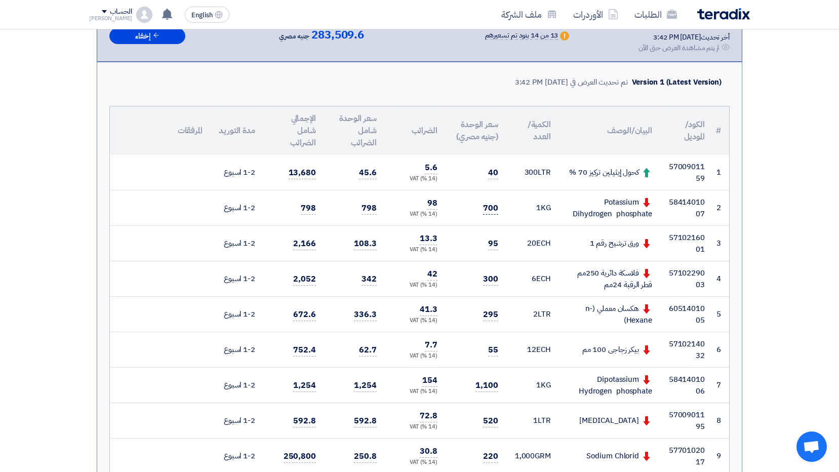
click at [489, 209] on span "700" at bounding box center [490, 208] width 15 height 13
click at [361, 209] on td "798" at bounding box center [354, 207] width 61 height 35
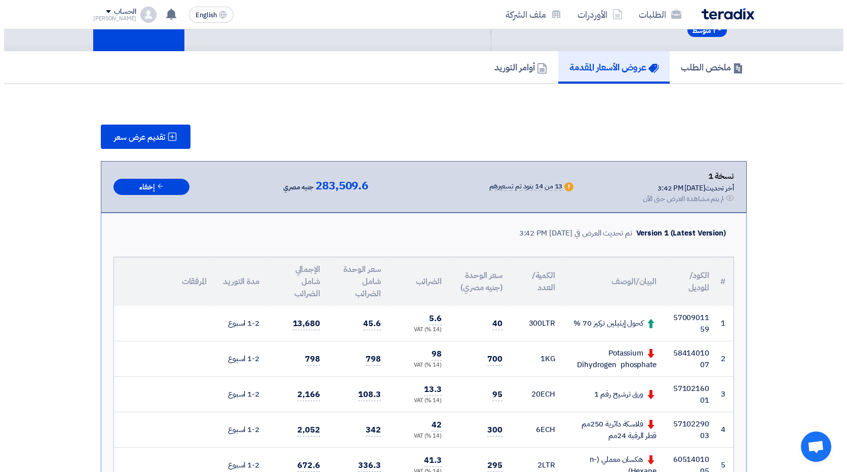
scroll to position [51, 0]
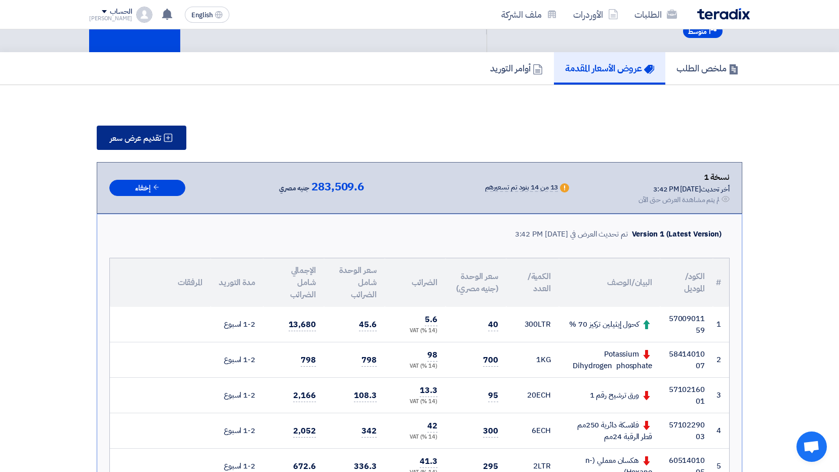
click at [131, 145] on button "تقديم عرض سعر" at bounding box center [142, 138] width 90 height 24
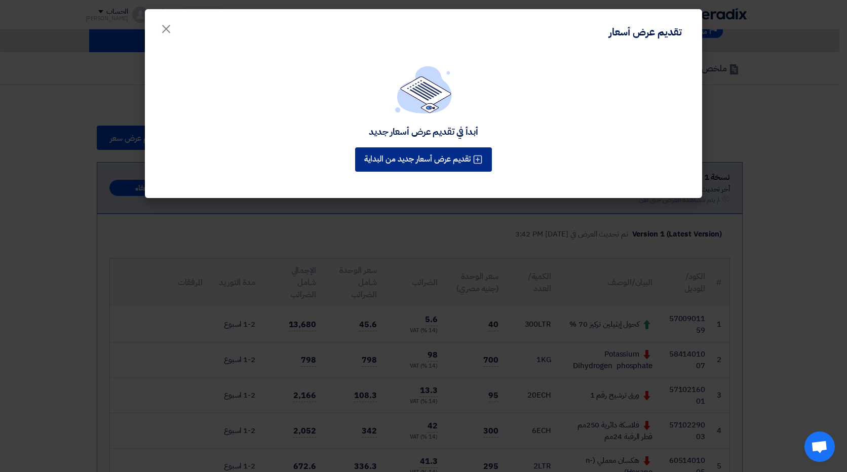
click at [390, 147] on button "تقديم عرض أسعار جديد من البداية" at bounding box center [423, 159] width 137 height 24
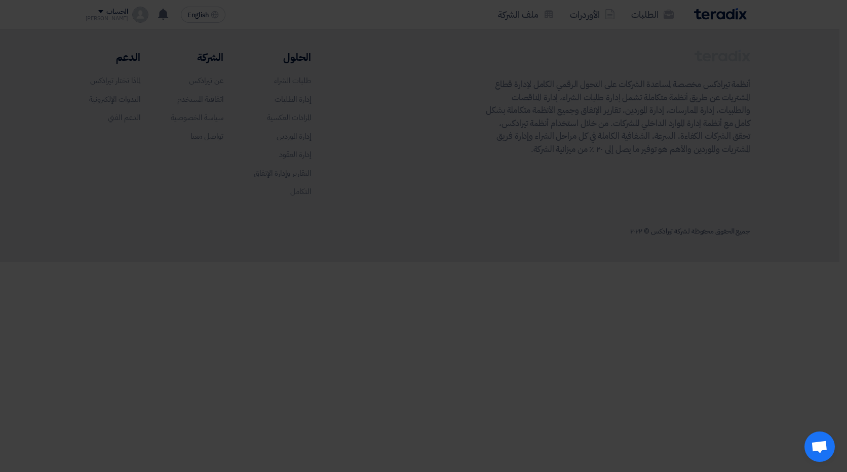
scroll to position [0, 0]
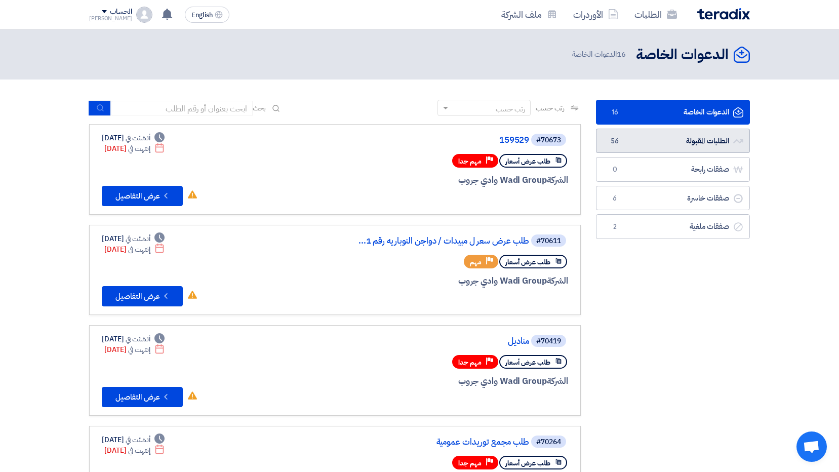
click at [633, 135] on link "الطلبات المقبولة الطلبات المقبولة 56" at bounding box center [673, 141] width 154 height 25
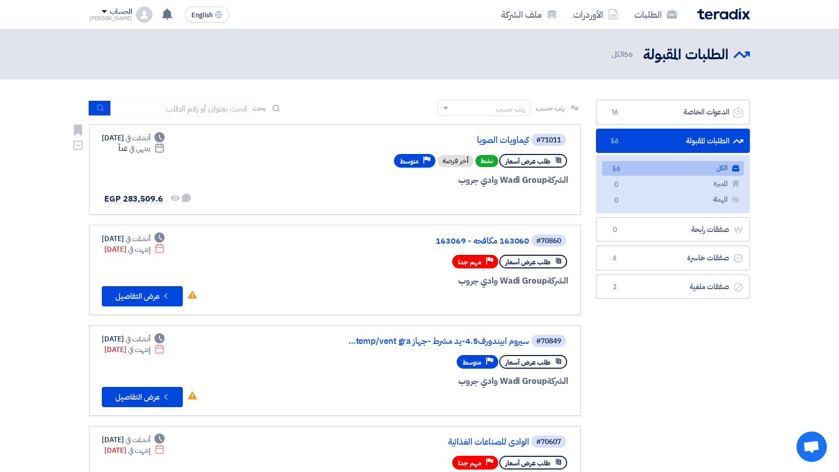
drag, startPoint x: 440, startPoint y: 184, endPoint x: 428, endPoint y: 187, distance: 12.9
click at [428, 187] on div "#71011 كيماويات الصويا طلب عرض أسعار نشط أخر فرصة Priority متوسط الشركة Wadi Gr…" at bounding box center [447, 169] width 244 height 73
click at [418, 163] on span "متوسط" at bounding box center [409, 162] width 19 height 10
click at [451, 158] on div "أخر فرصة" at bounding box center [456, 161] width 36 height 12
click at [516, 163] on span "طلب عرض أسعار" at bounding box center [528, 162] width 45 height 10
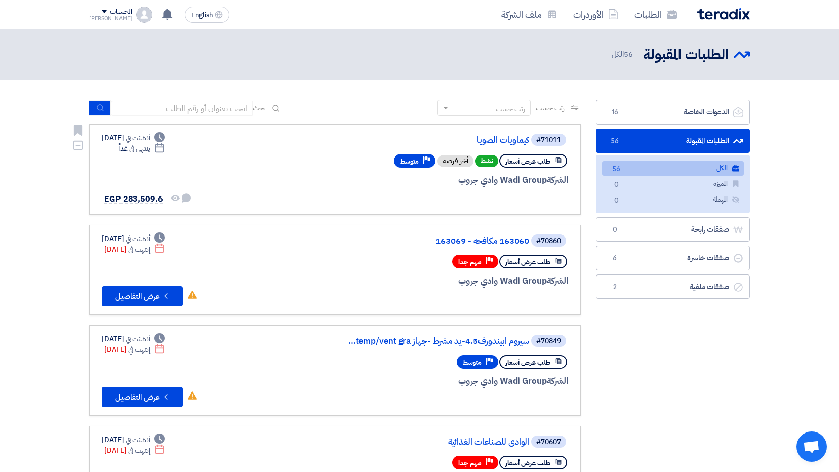
click at [489, 165] on span "نشط" at bounding box center [487, 161] width 23 height 12
click at [132, 199] on span "EGP 283,509.6" at bounding box center [133, 199] width 59 height 12
drag, startPoint x: 354, startPoint y: 160, endPoint x: 312, endPoint y: 170, distance: 42.8
click at [298, 173] on div "#71011 كيماويات الصويا طلب عرض أسعار نشط أخر فرصة Priority متوسط الشركة Wadi Gr…" at bounding box center [335, 169] width 467 height 73
click at [521, 179] on div "الشركة Wadi Group وادي جروب" at bounding box center [447, 180] width 244 height 13
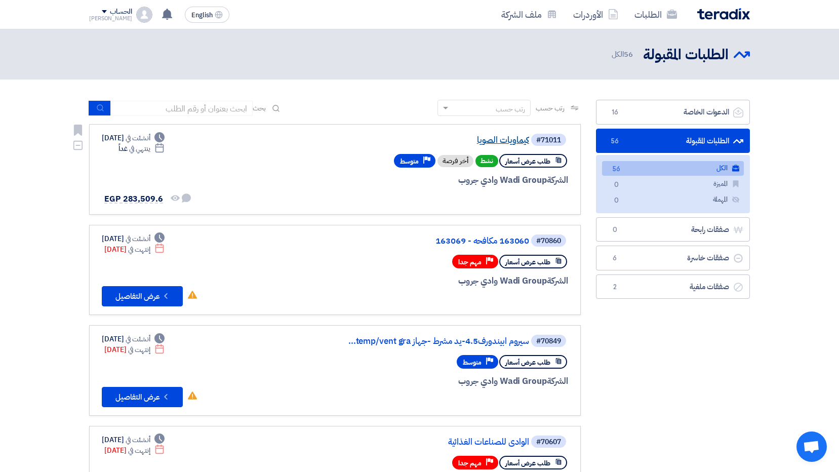
click at [503, 139] on link "كيماويات الصويا" at bounding box center [428, 140] width 203 height 9
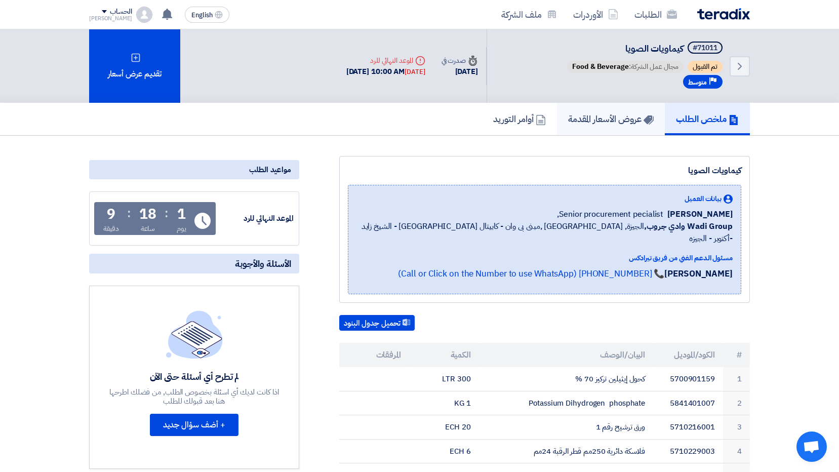
click at [595, 127] on link "عروض الأسعار المقدمة" at bounding box center [611, 119] width 108 height 32
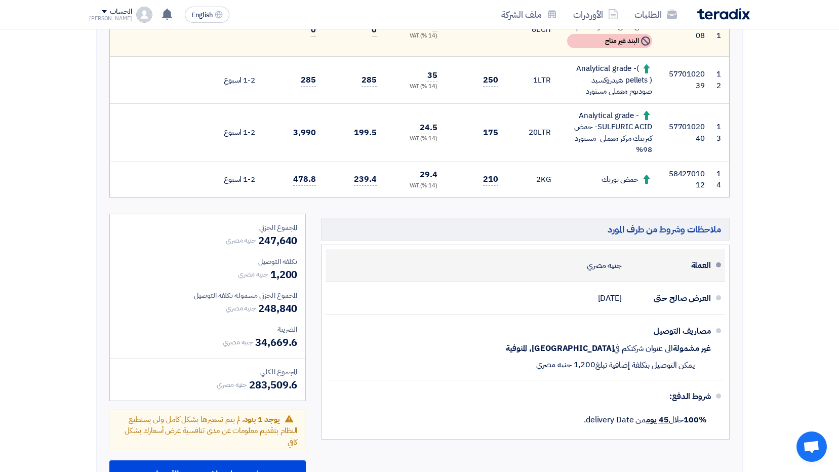
scroll to position [861, 0]
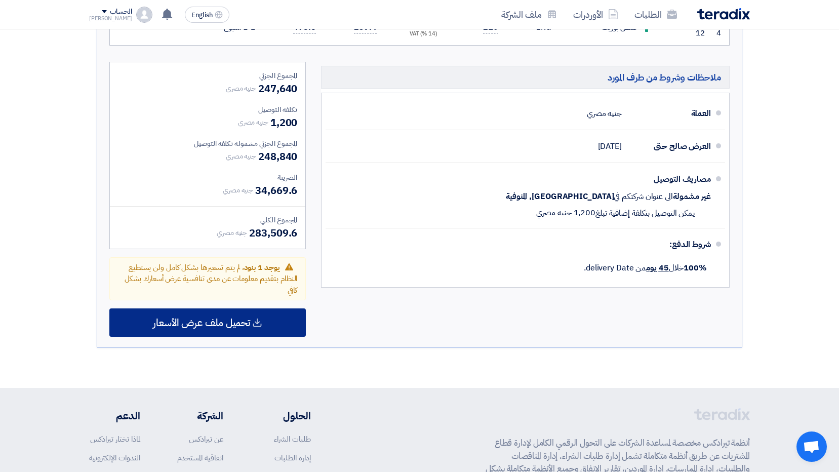
click at [229, 327] on span "تحميل ملف عرض الأسعار" at bounding box center [201, 322] width 97 height 9
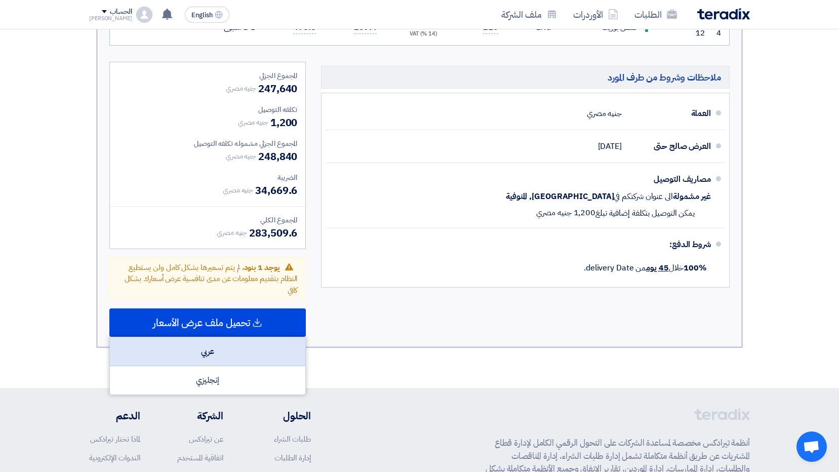
click at [226, 357] on div "عربي" at bounding box center [208, 351] width 196 height 29
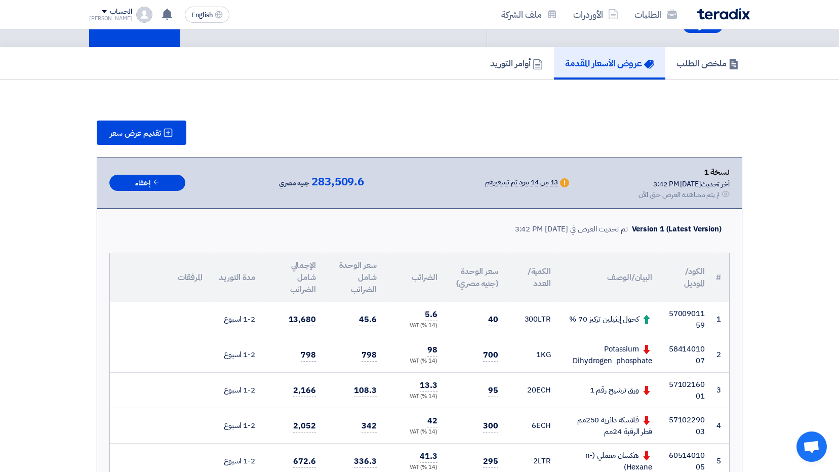
scroll to position [0, 0]
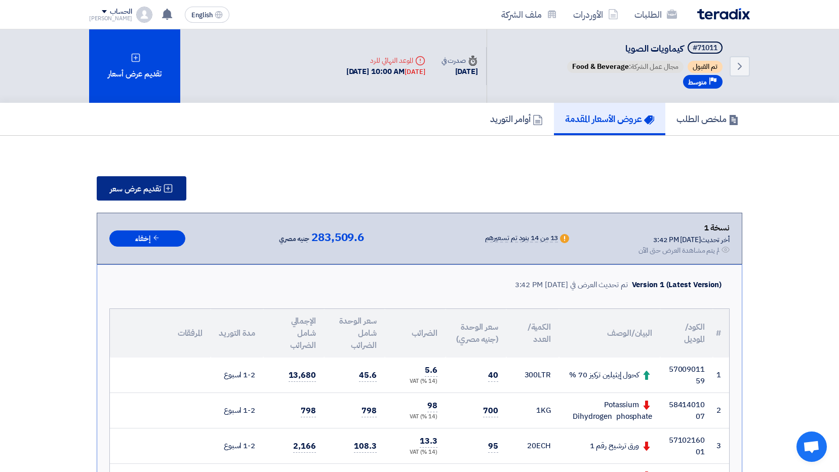
click at [153, 192] on span "تقديم عرض سعر" at bounding box center [135, 189] width 51 height 8
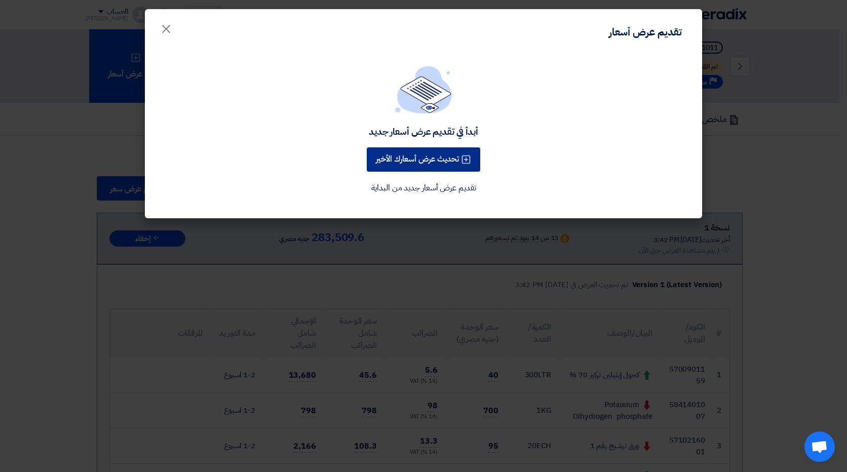
click at [444, 166] on button "تحديث عرض أسعارك الأخير" at bounding box center [423, 159] width 113 height 24
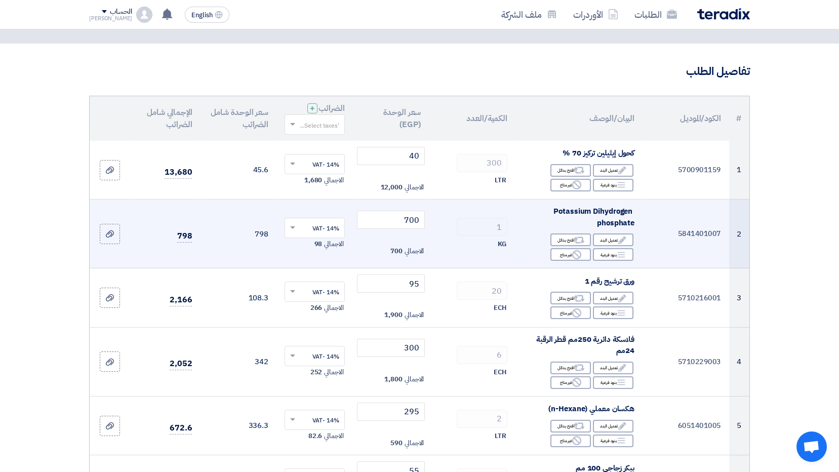
scroll to position [101, 0]
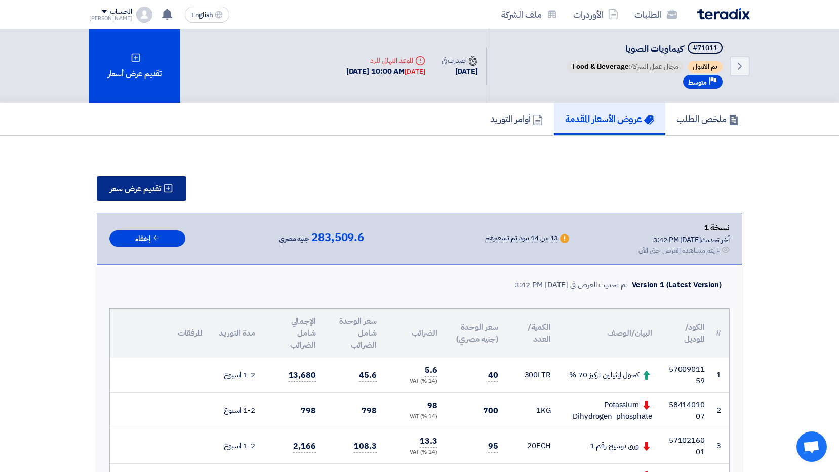
click at [113, 182] on button "تقديم عرض سعر" at bounding box center [142, 188] width 90 height 24
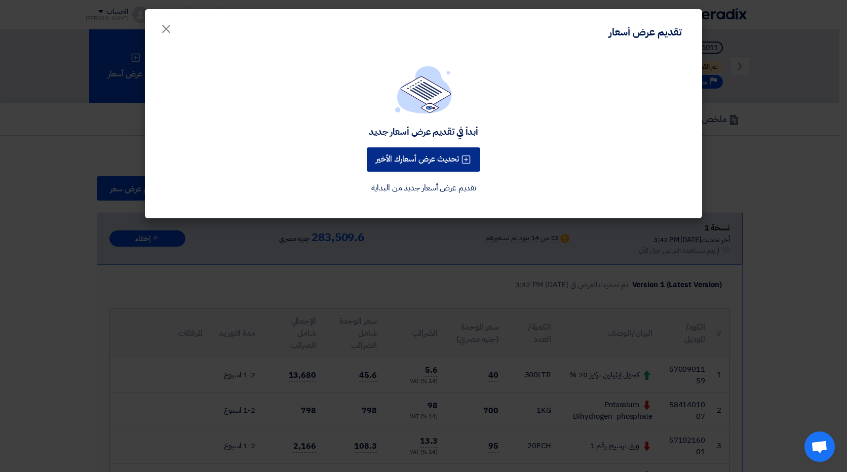
click at [423, 168] on button "تحديث عرض أسعارك الأخير" at bounding box center [423, 159] width 113 height 24
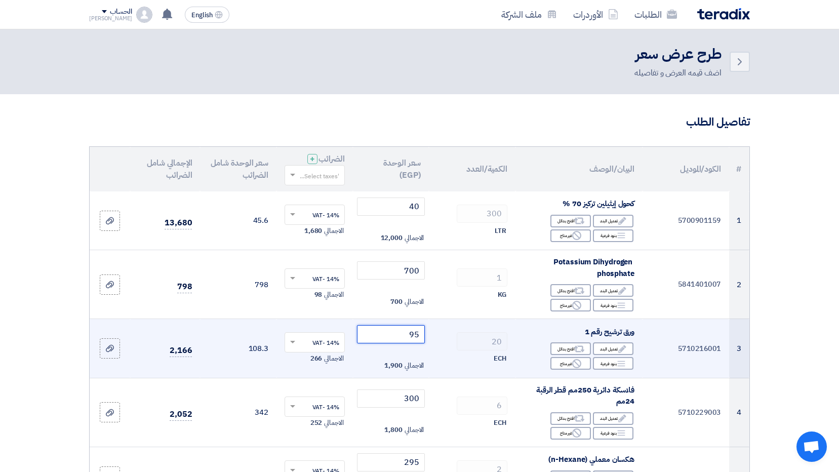
click at [410, 337] on input "95" at bounding box center [391, 334] width 68 height 18
click at [416, 337] on input "95" at bounding box center [391, 334] width 68 height 18
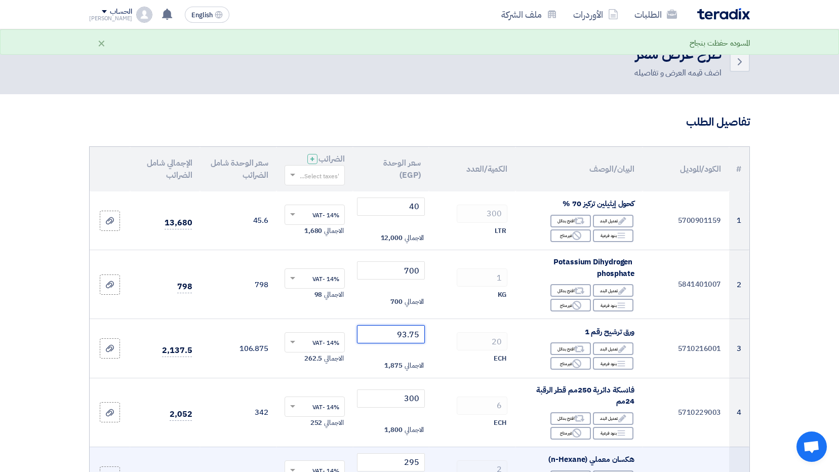
type input "93.75"
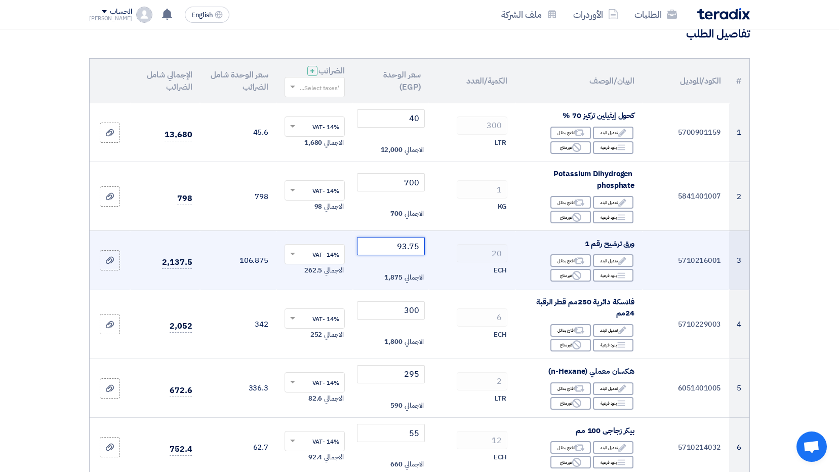
scroll to position [101, 0]
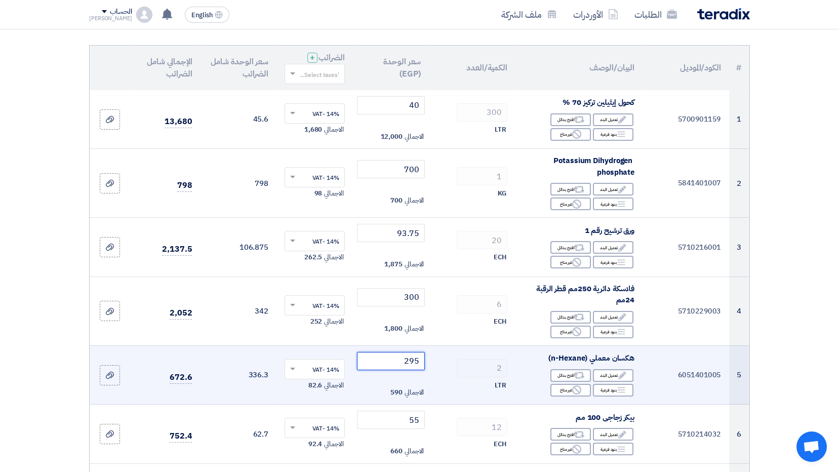
click at [410, 366] on input "295" at bounding box center [391, 361] width 68 height 18
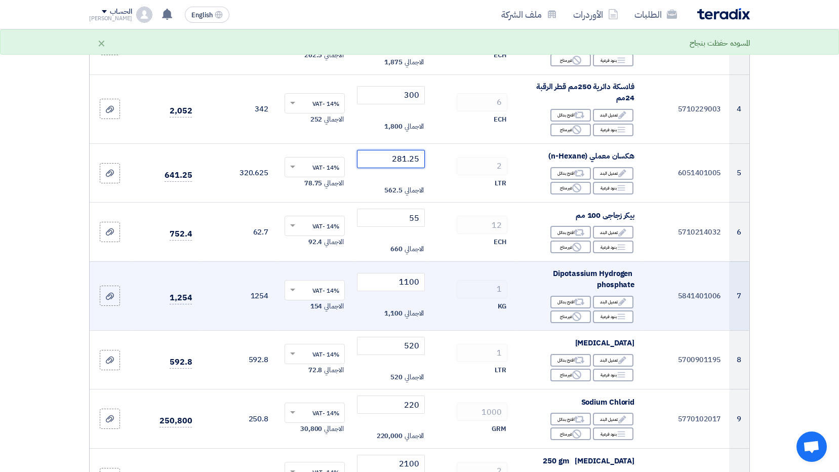
scroll to position [304, 0]
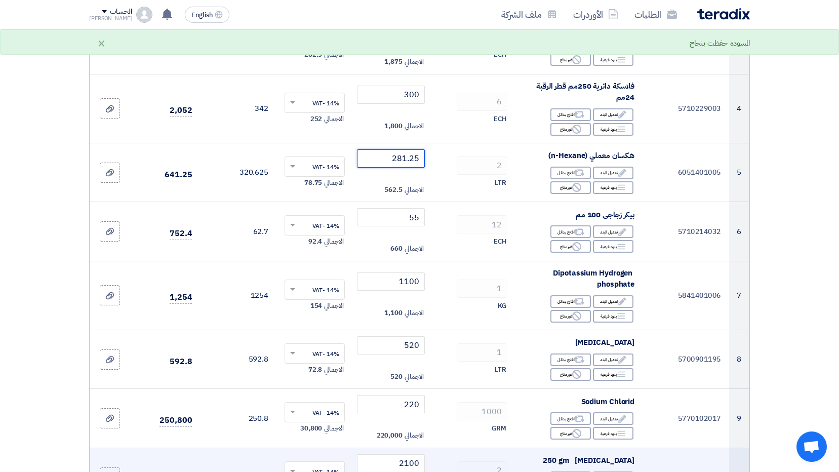
type input "281.25"
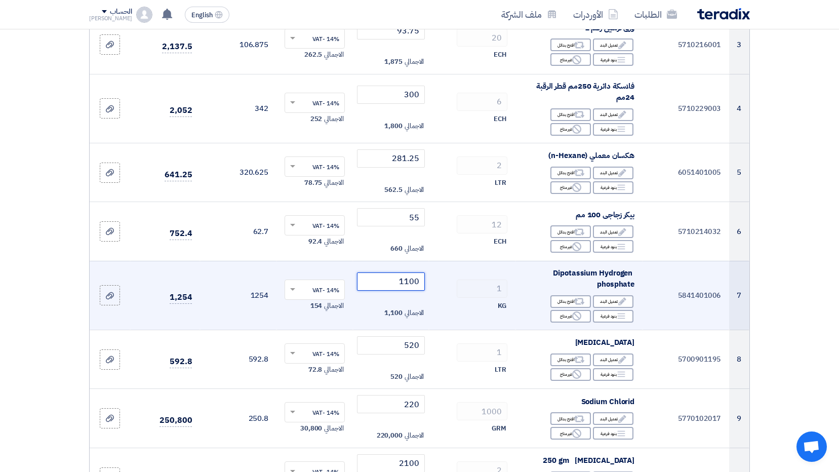
click at [408, 284] on input "1100" at bounding box center [391, 282] width 68 height 18
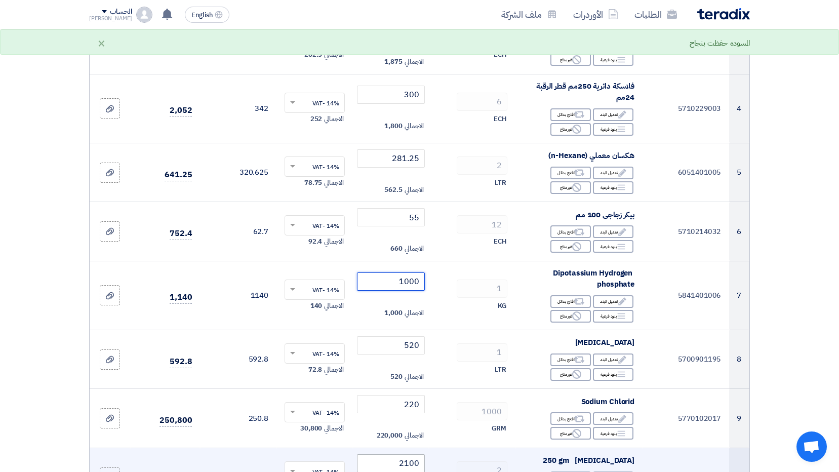
type input "1000"
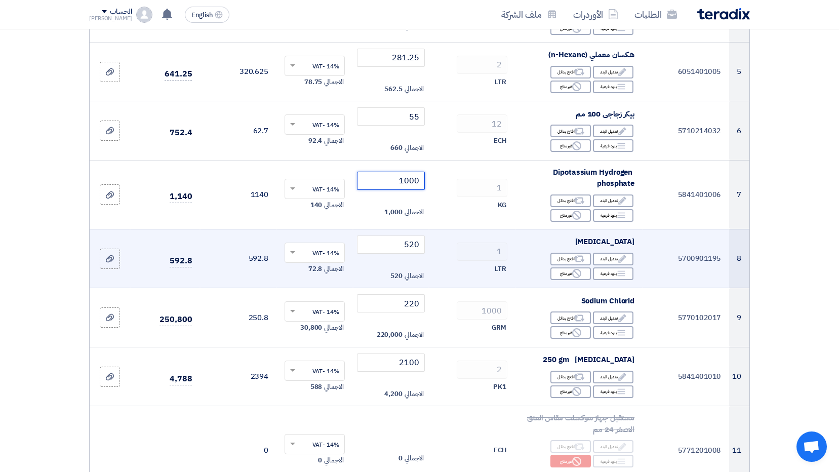
scroll to position [405, 0]
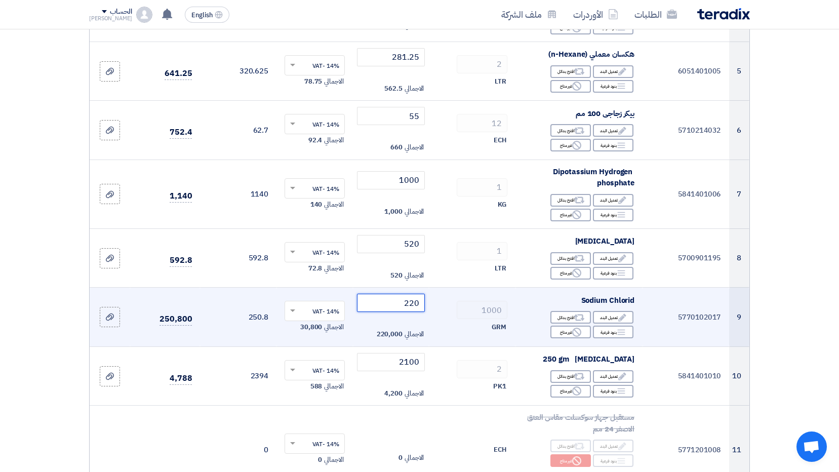
click at [413, 299] on input "220" at bounding box center [391, 303] width 68 height 18
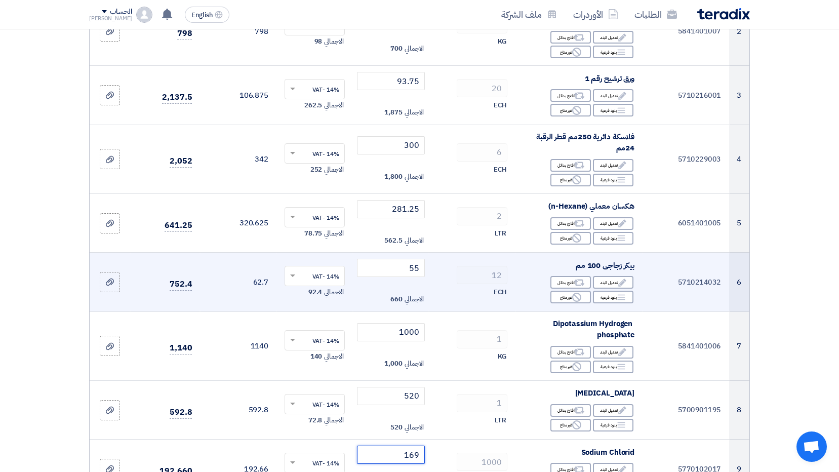
scroll to position [304, 0]
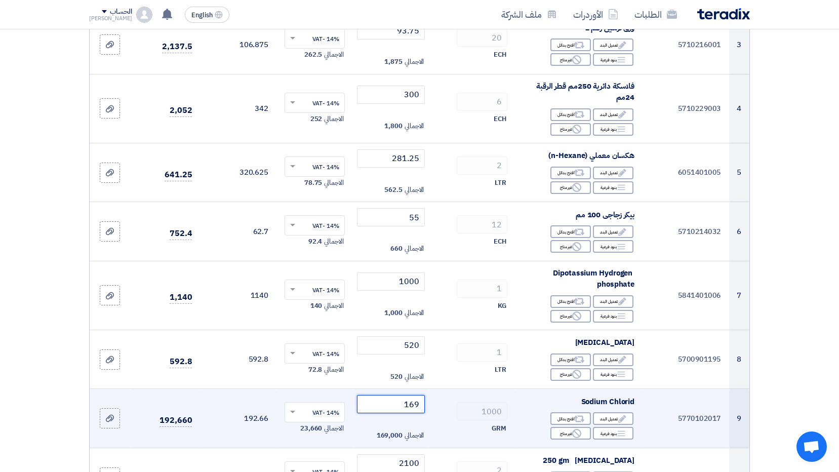
click at [416, 401] on input "169" at bounding box center [391, 404] width 68 height 18
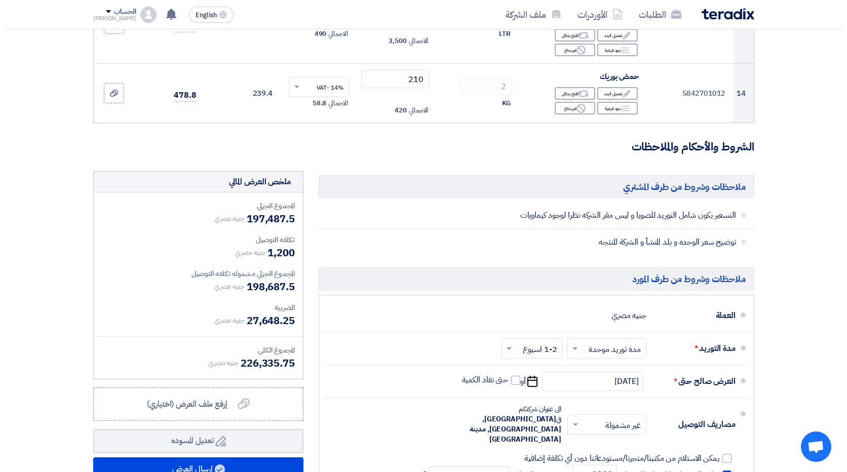
scroll to position [1114, 0]
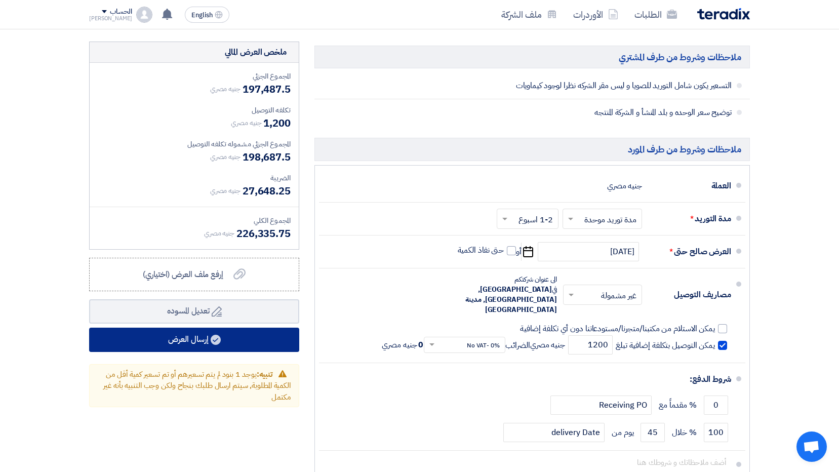
type input "170"
click at [190, 337] on button "إرسال العرض" at bounding box center [194, 340] width 210 height 24
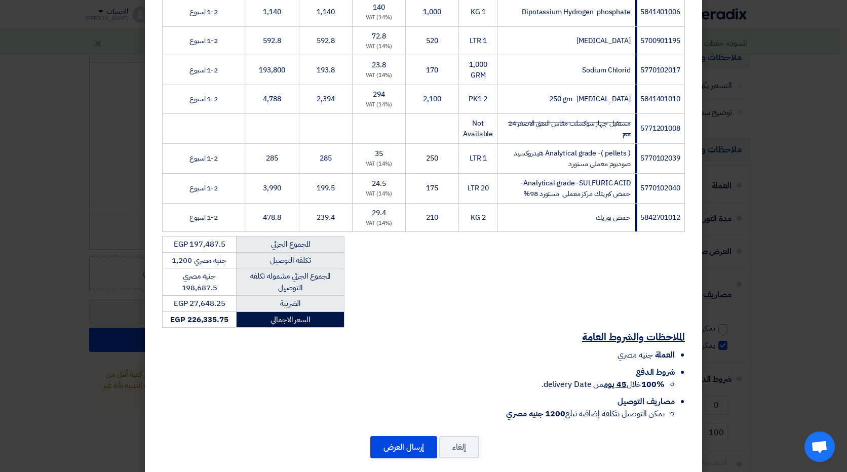
scroll to position [411, 0]
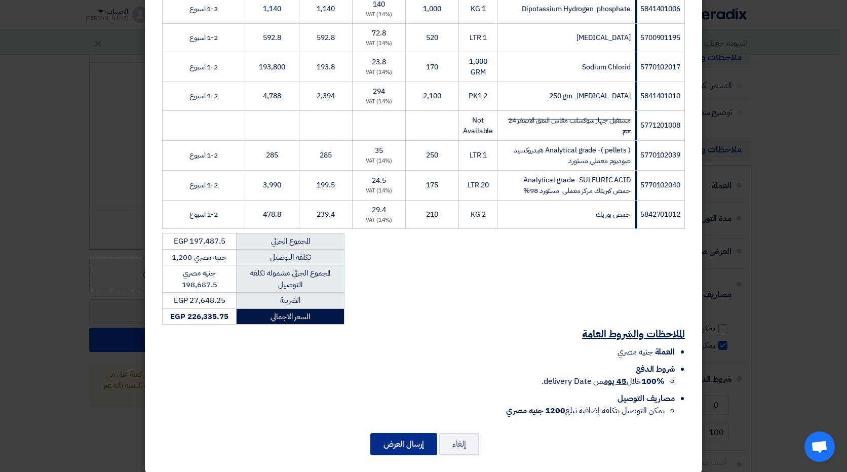
click at [400, 433] on button "إرسال العرض" at bounding box center [403, 444] width 67 height 22
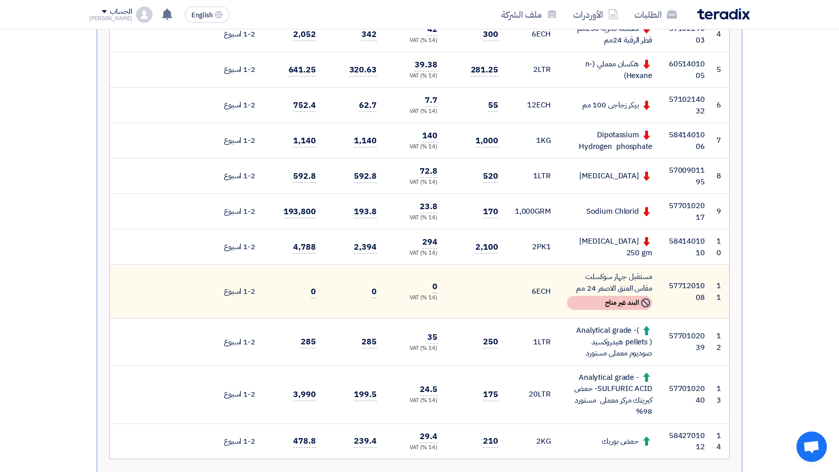
scroll to position [507, 0]
